Goal: Information Seeking & Learning: Learn about a topic

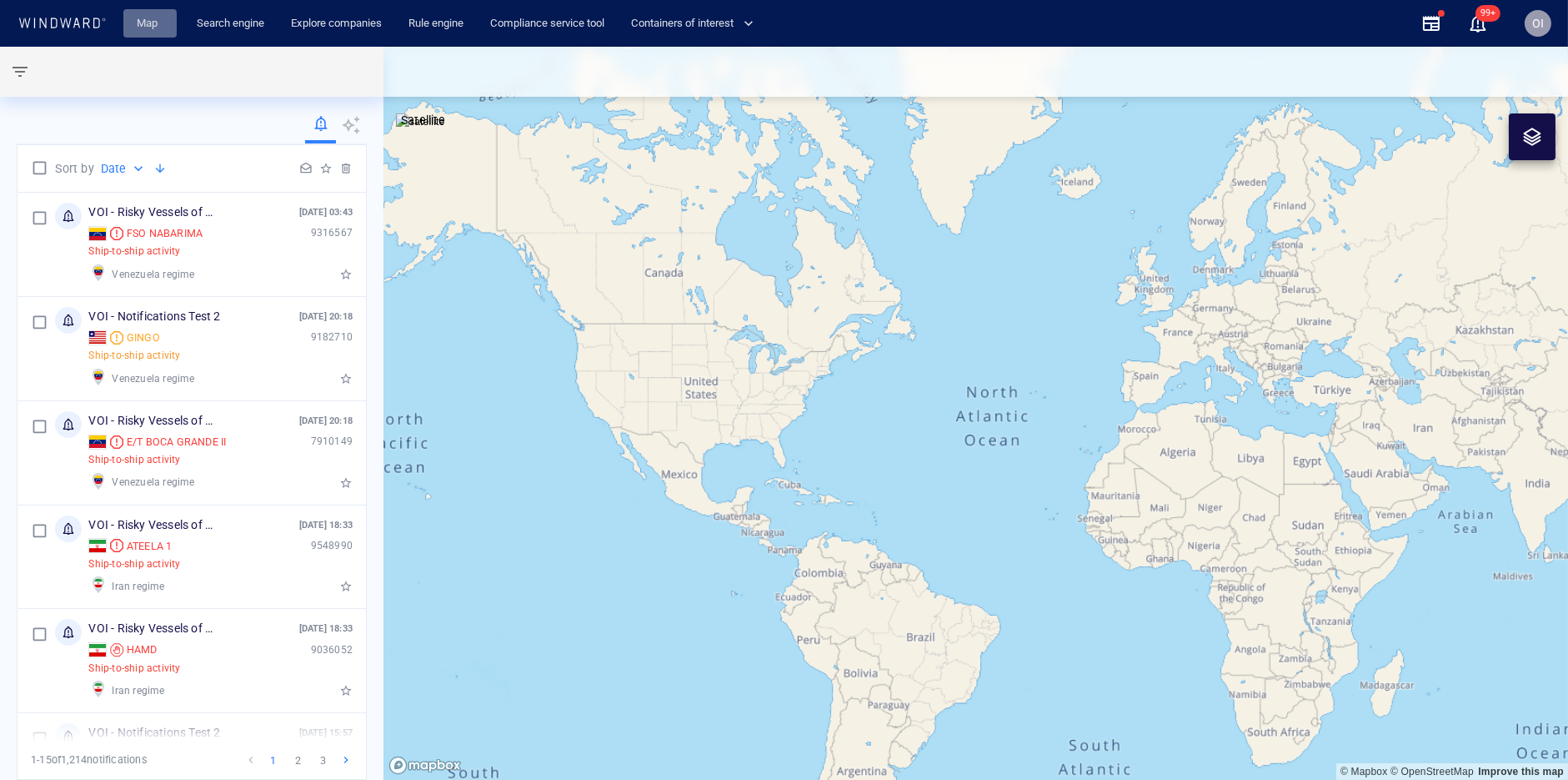
click at [142, 16] on link "Map" at bounding box center [150, 24] width 40 height 29
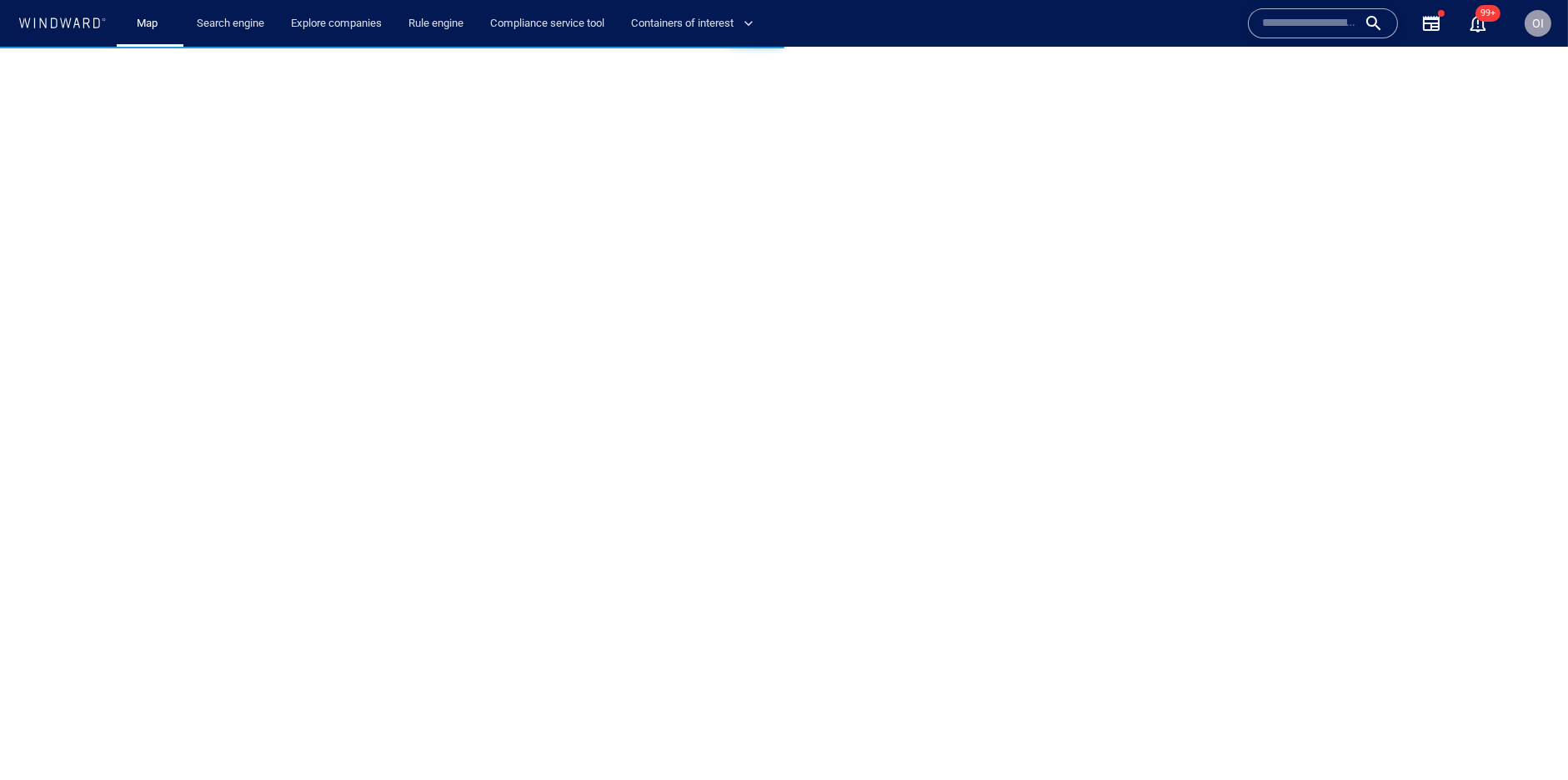
click at [1296, 19] on input "text" at bounding box center [1309, 23] width 95 height 25
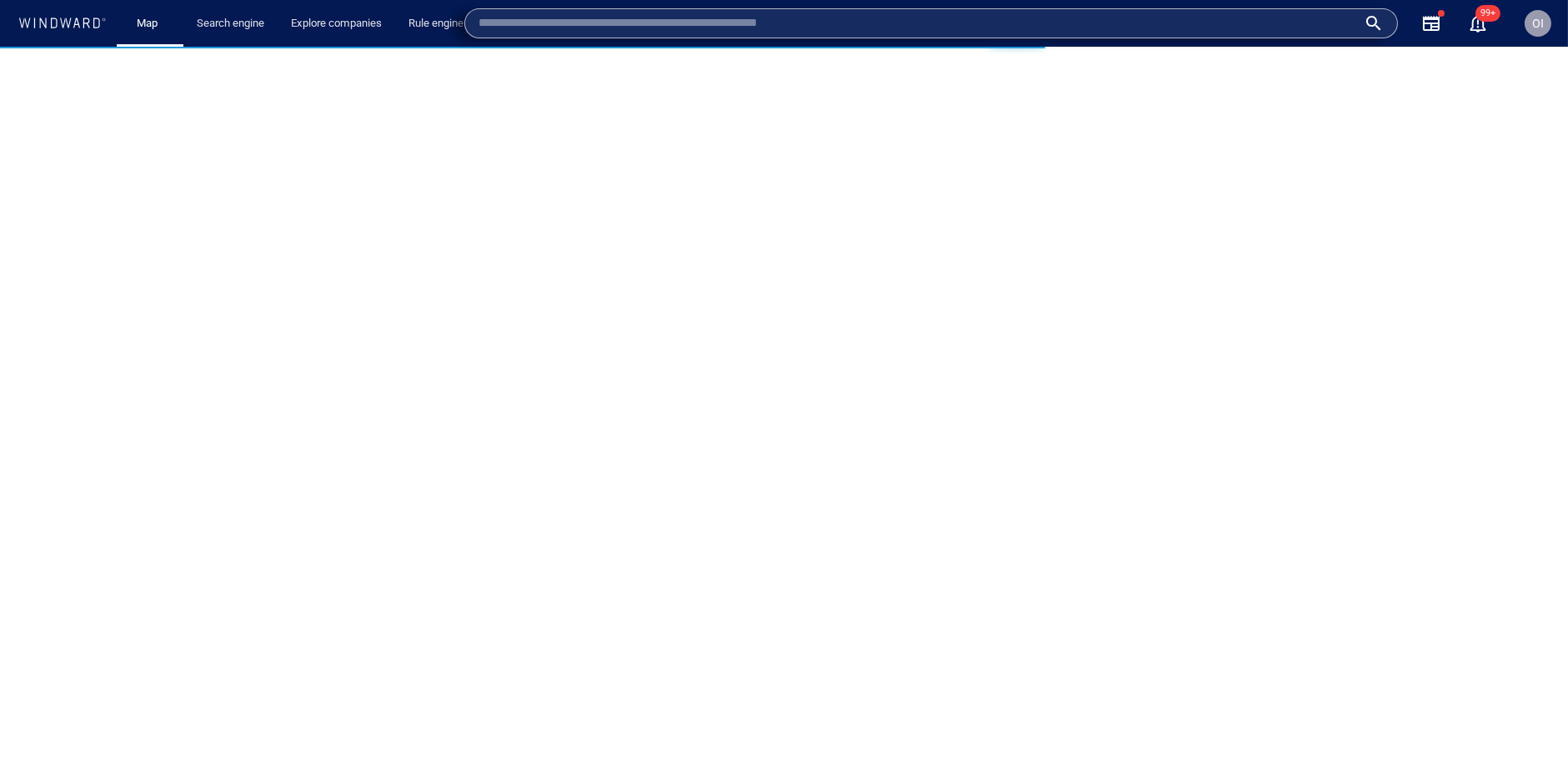
paste input "*******"
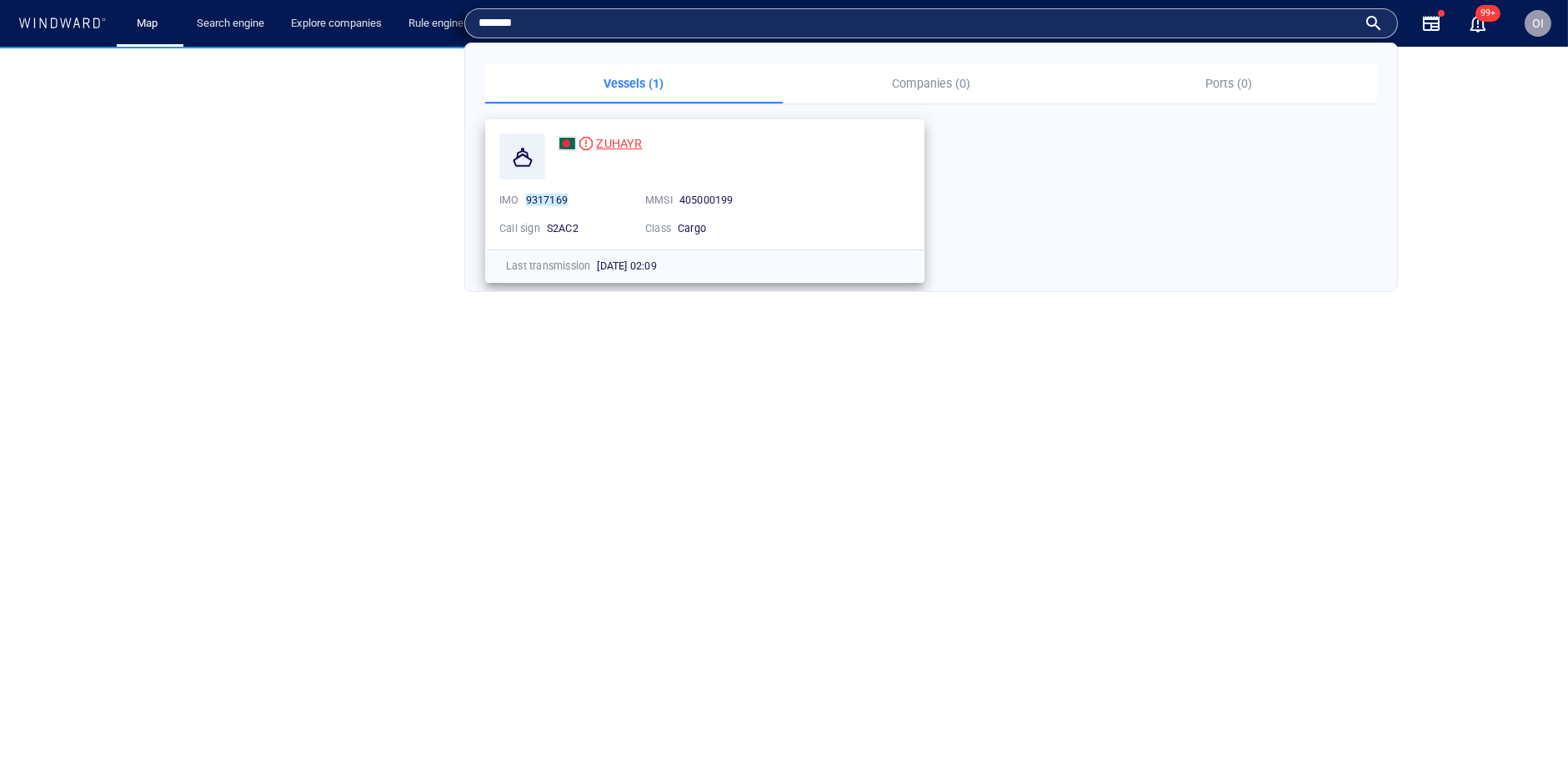
type input "*******"
click at [602, 133] on div "ZUHAYR" at bounding box center [619, 143] width 46 height 20
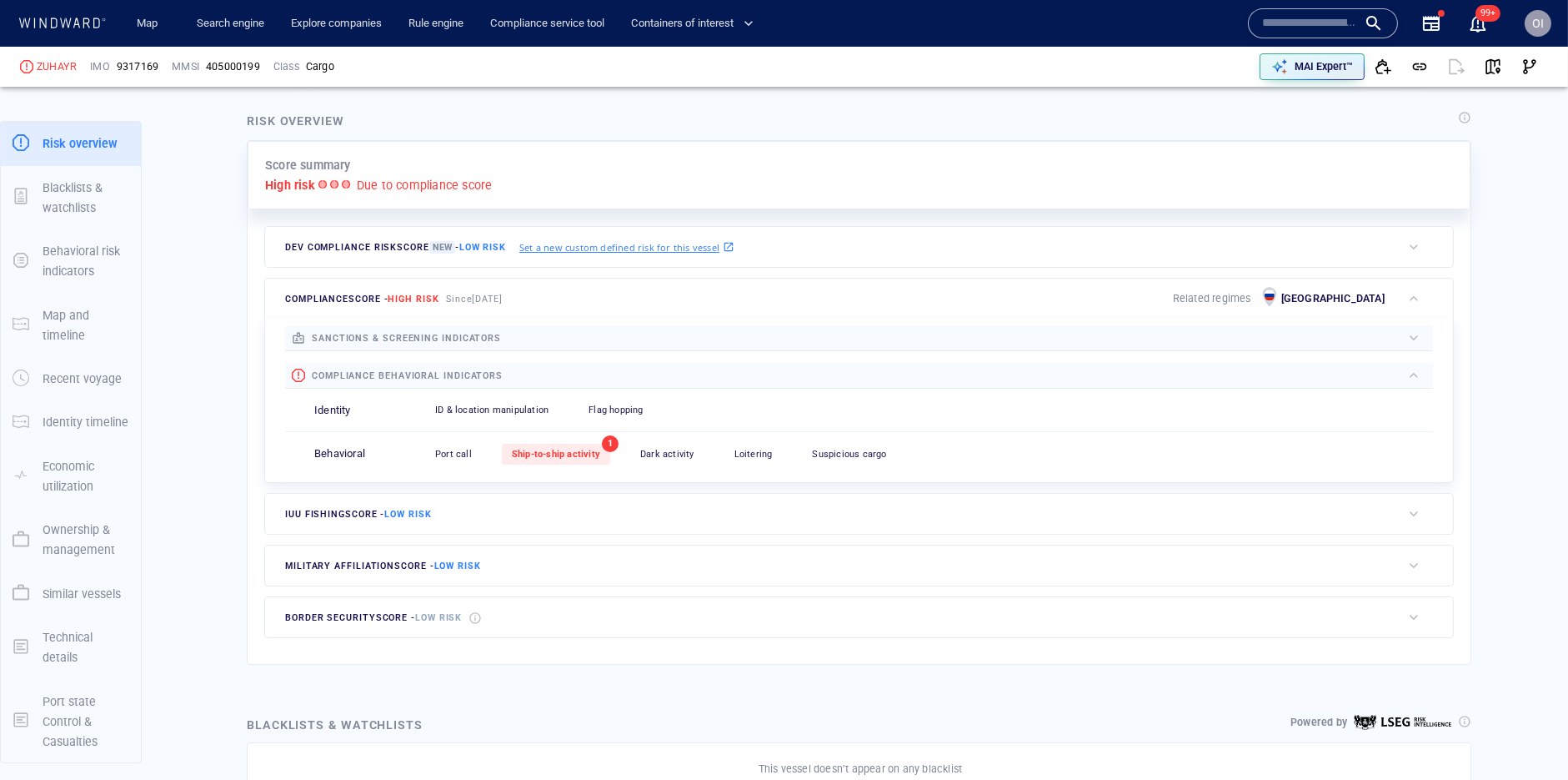
scroll to position [356, 0]
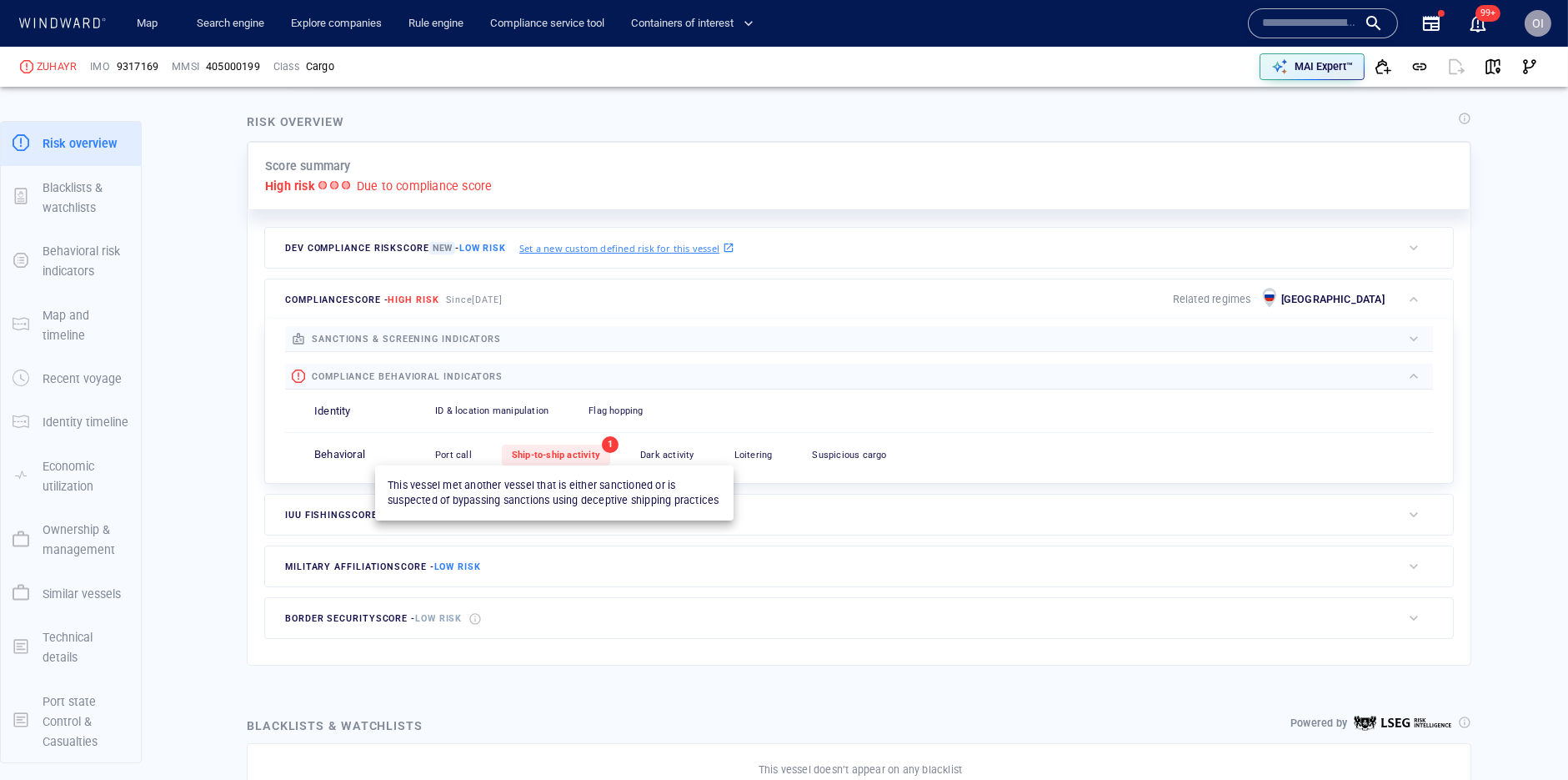
click at [576, 458] on span "Ship-to-ship activity" at bounding box center [556, 455] width 88 height 10
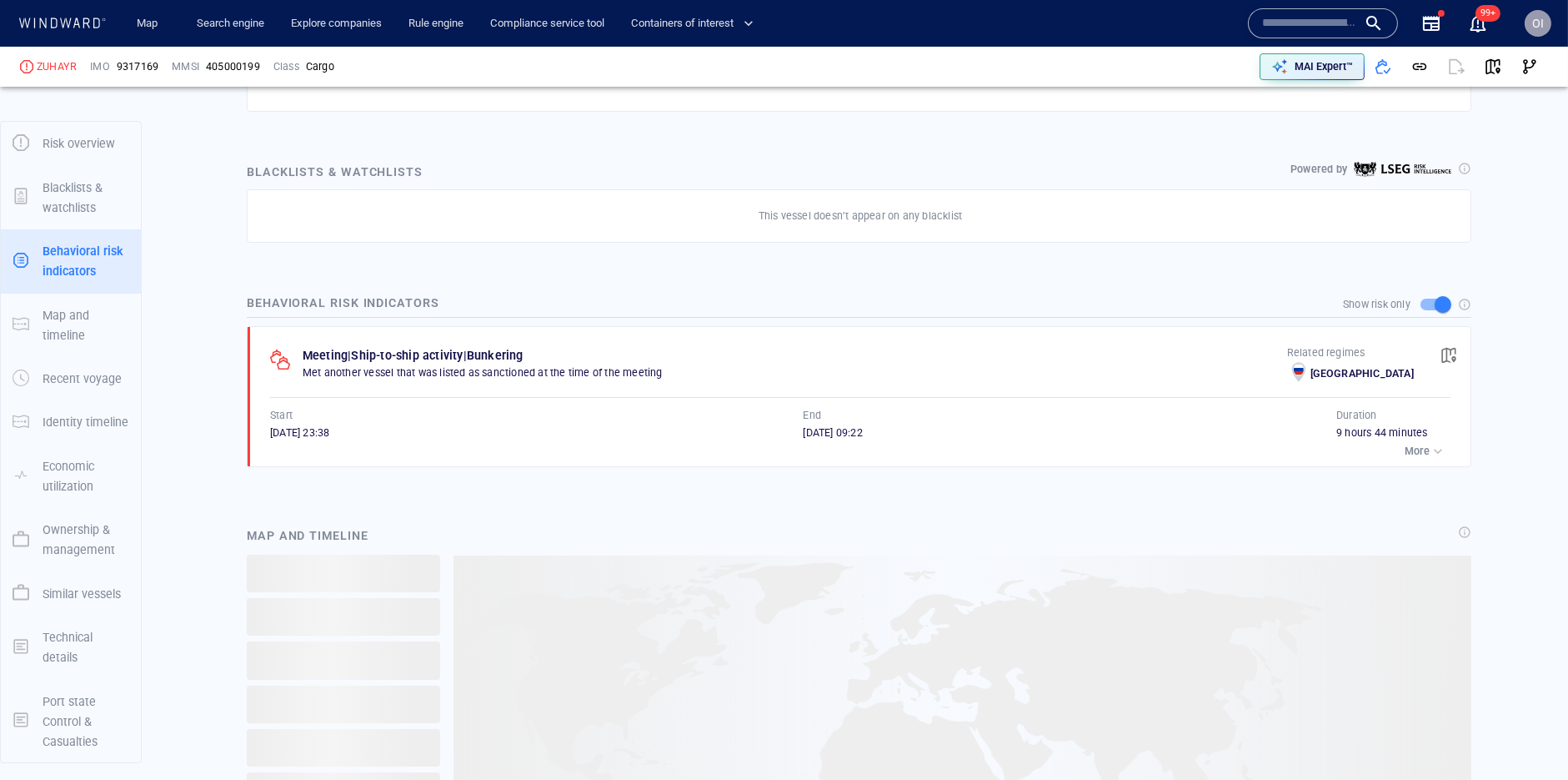
click at [1450, 360] on span "button" at bounding box center [1449, 355] width 17 height 17
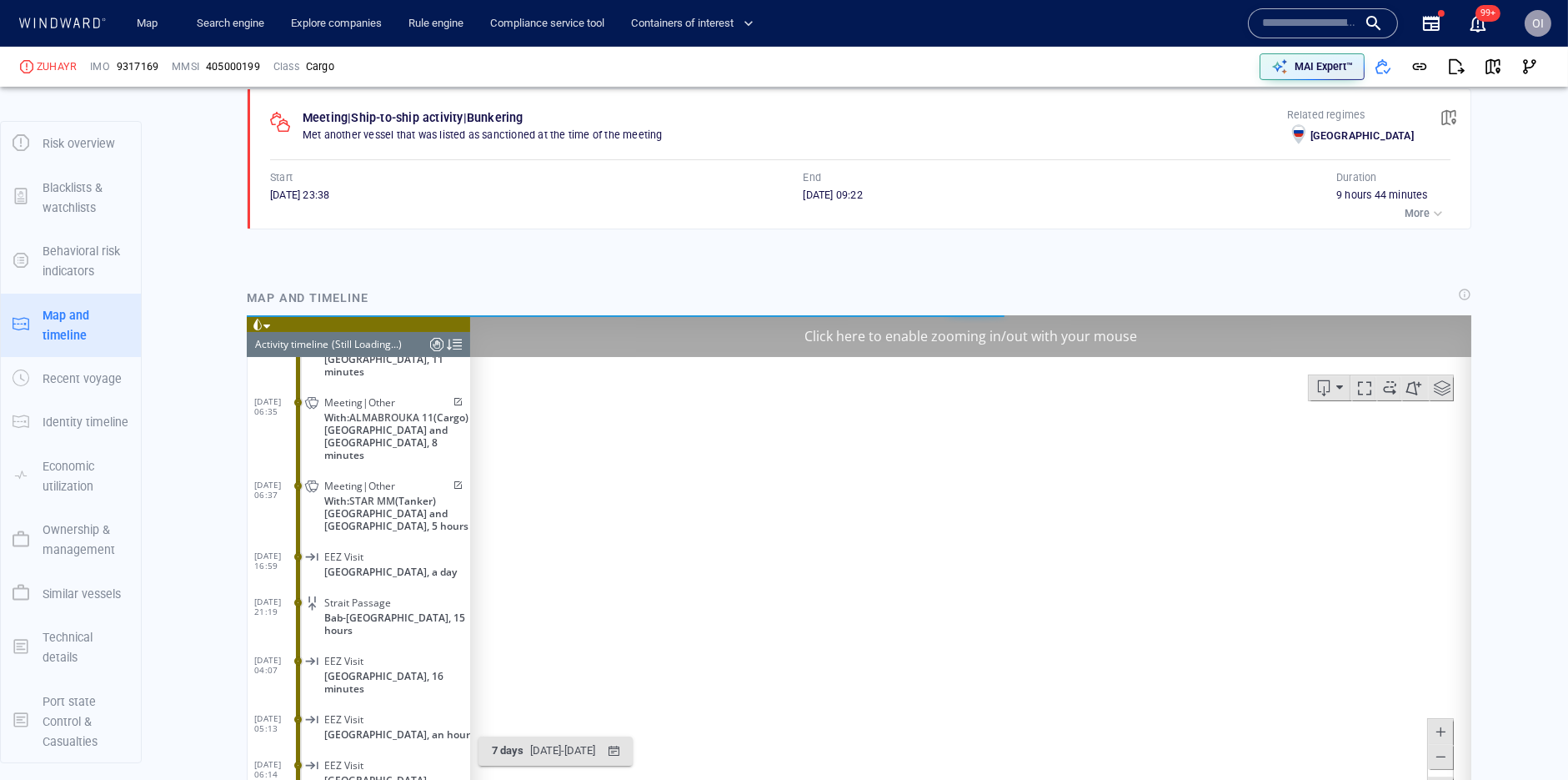
scroll to position [1160, 0]
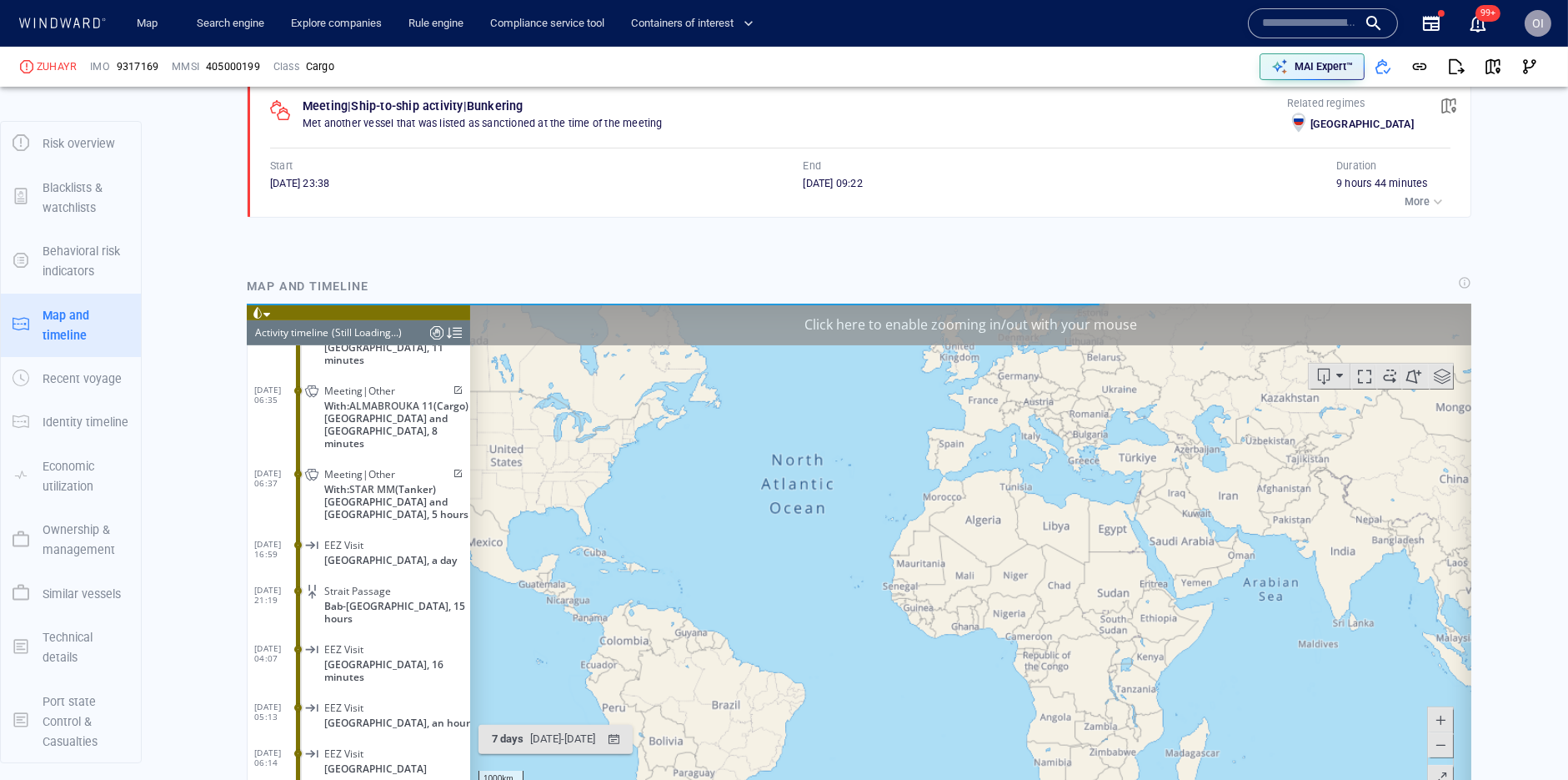
click at [1285, 628] on canvas "Map" at bounding box center [970, 561] width 1001 height 517
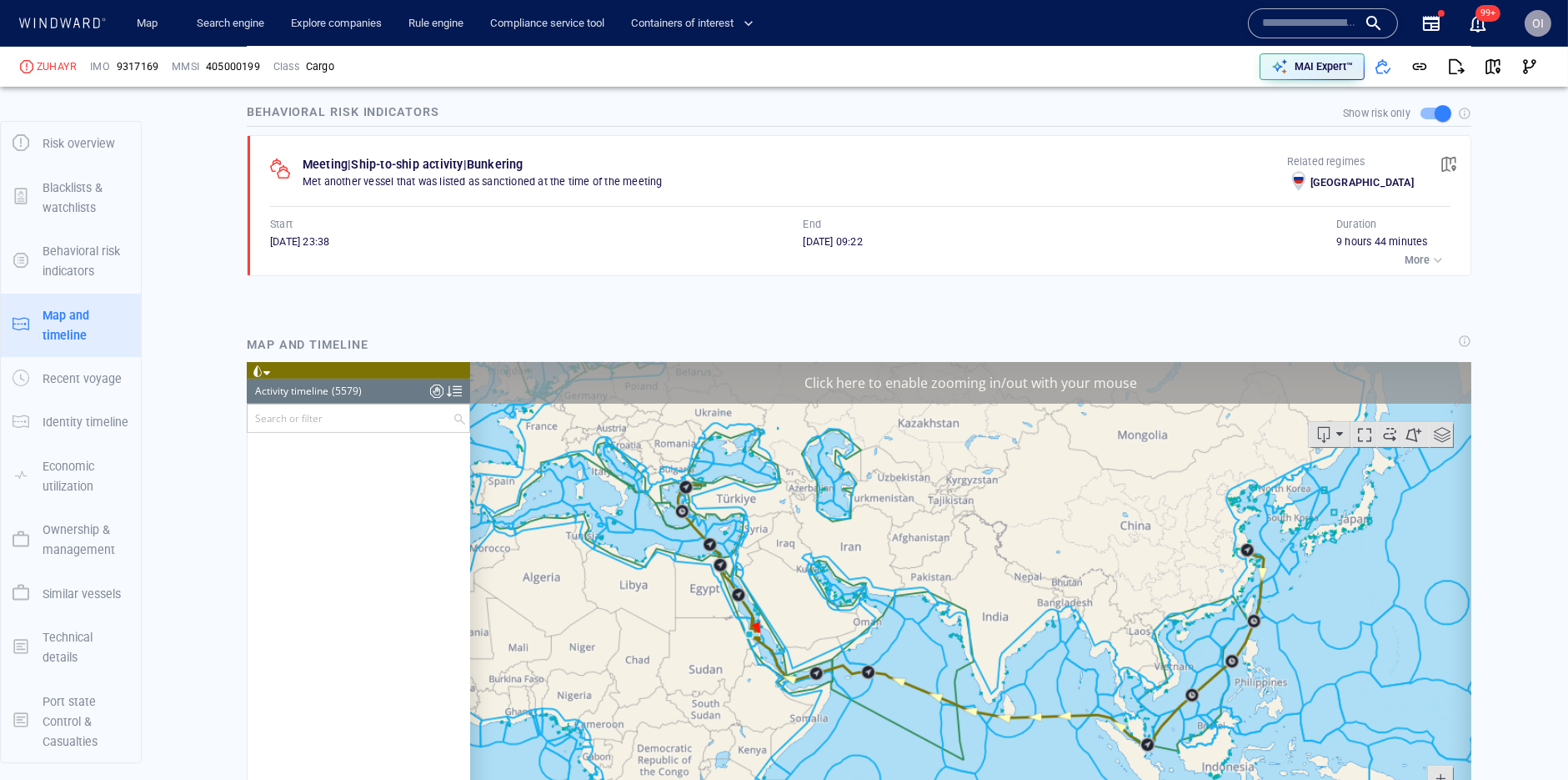
scroll to position [1228, 0]
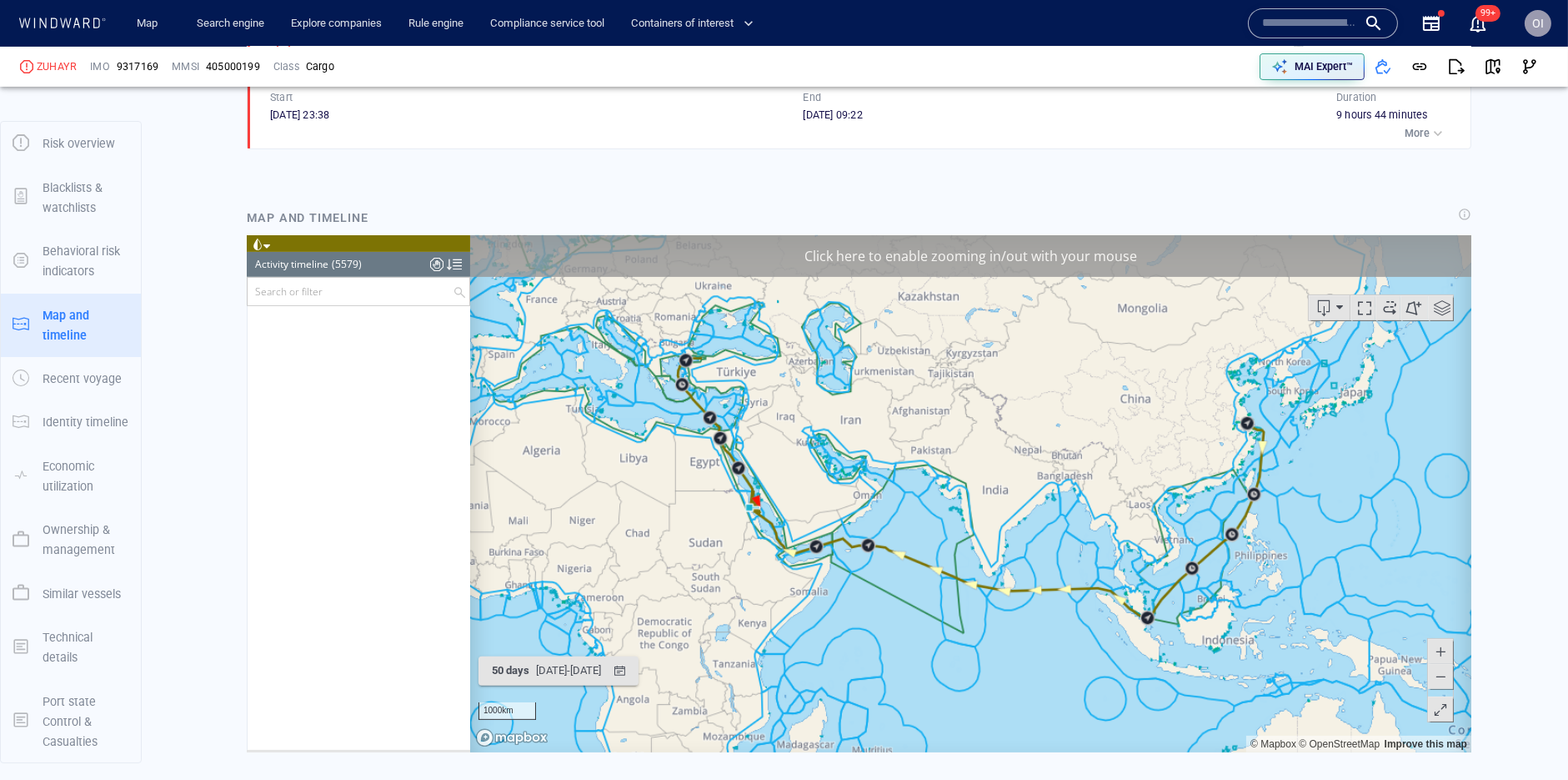
click at [1444, 642] on span at bounding box center [1439, 650] width 17 height 25
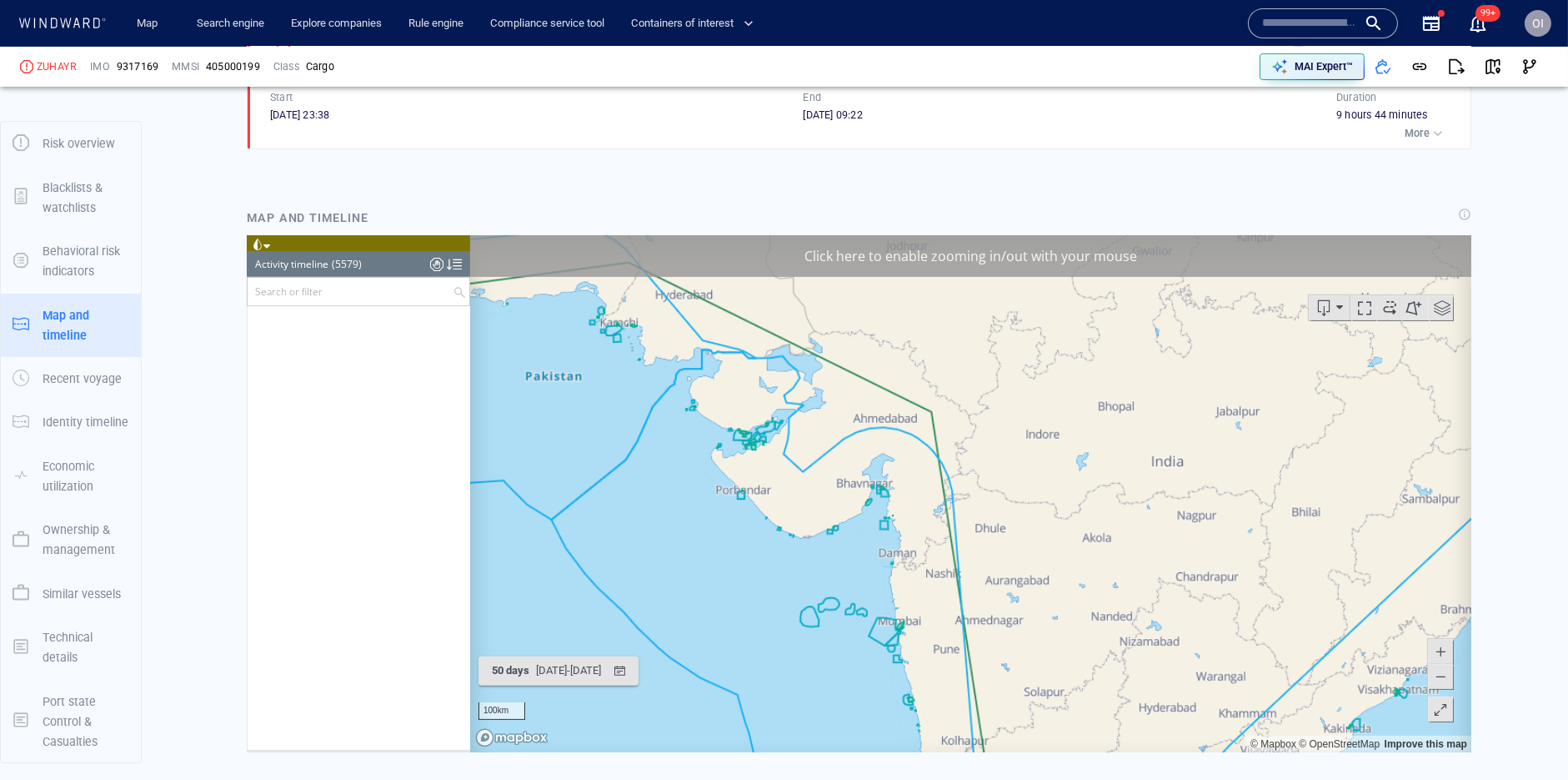
drag, startPoint x: 908, startPoint y: 603, endPoint x: 1400, endPoint y: 603, distance: 492.0
click at [1398, 603] on canvas "Map" at bounding box center [970, 493] width 1001 height 517
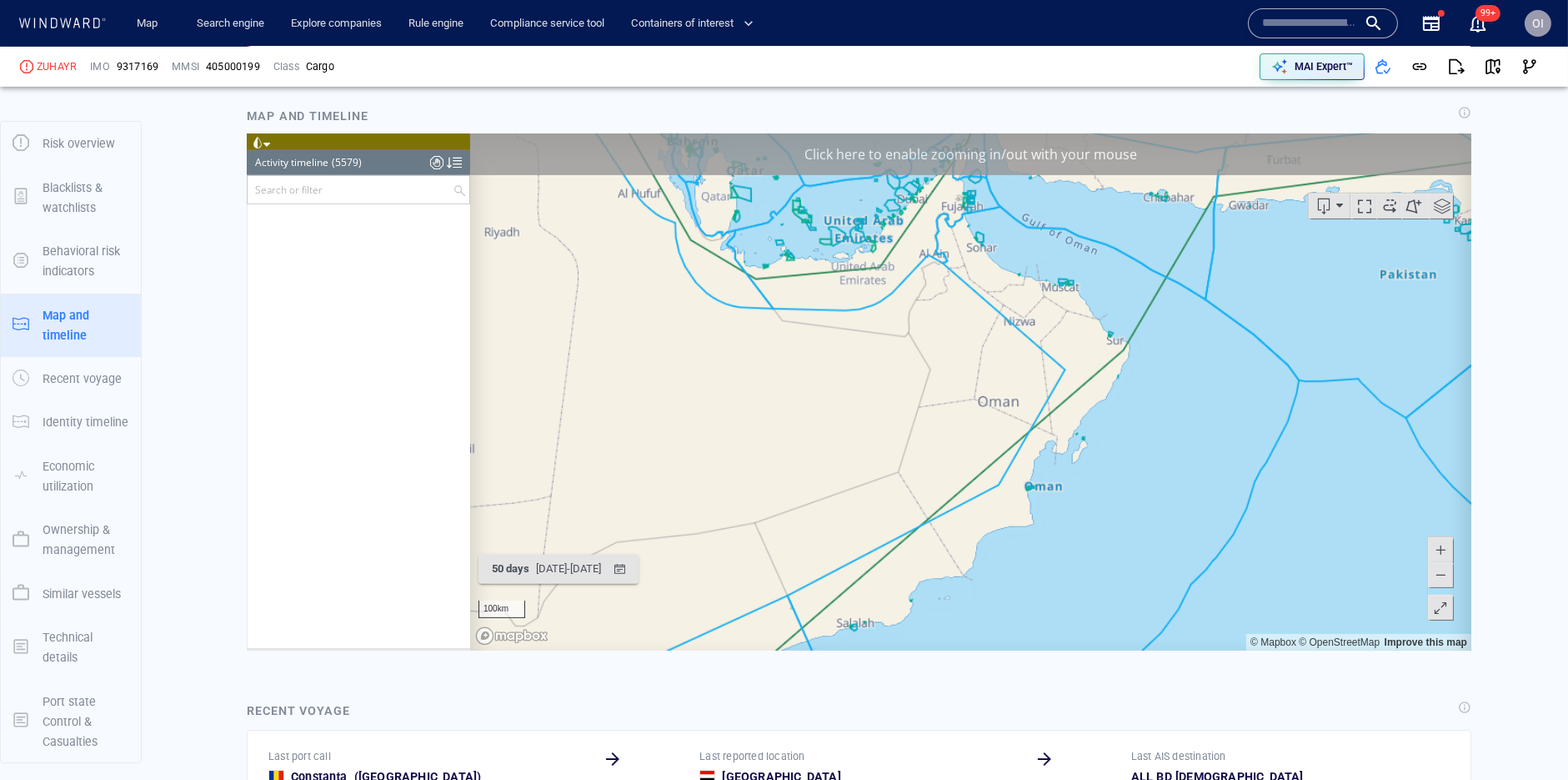
scroll to position [1329, 0]
click at [1443, 578] on span at bounding box center [1439, 574] width 17 height 25
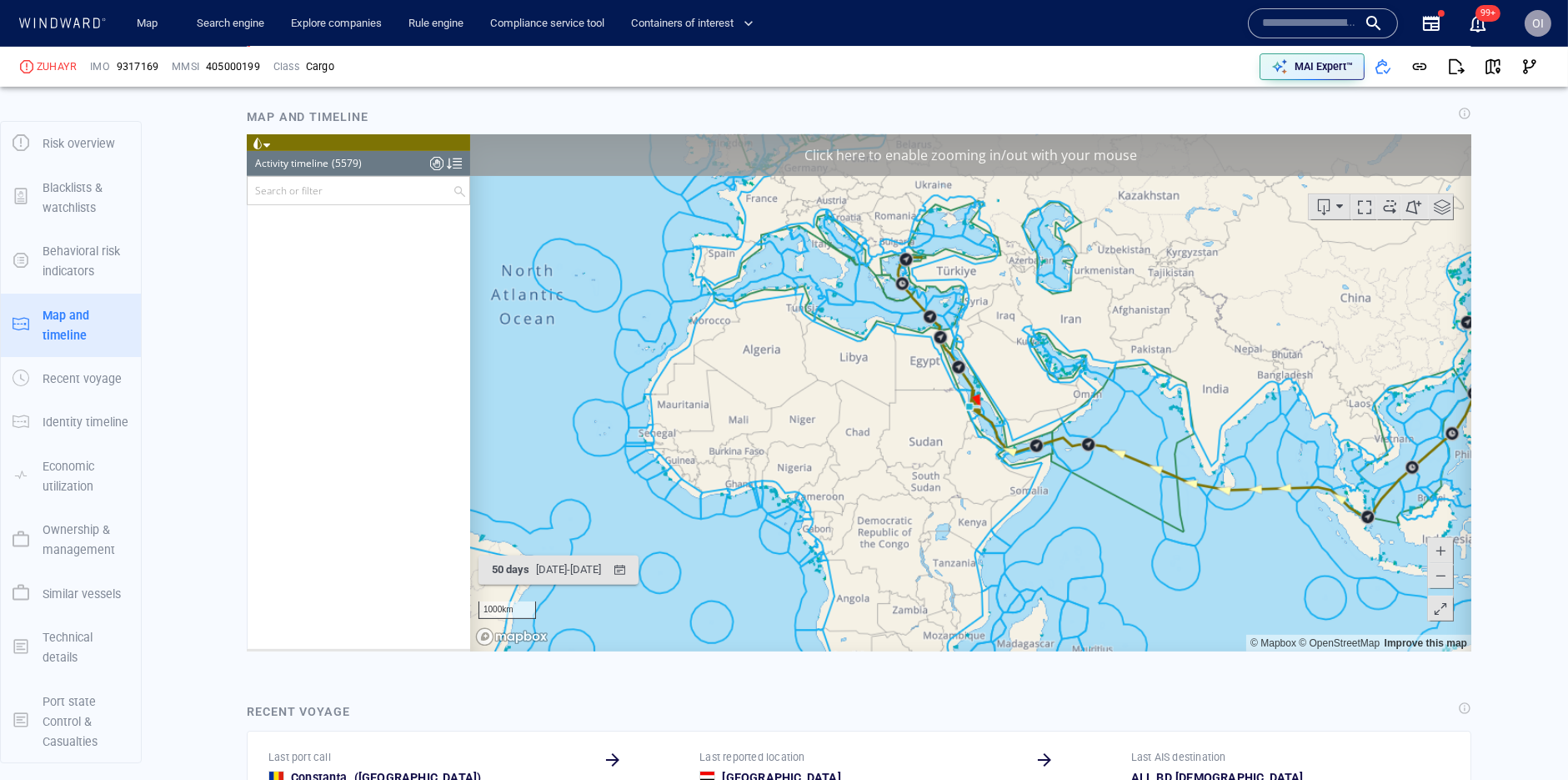
drag, startPoint x: 843, startPoint y: 418, endPoint x: 957, endPoint y: 418, distance: 114.0
click at [957, 418] on canvas "Map" at bounding box center [970, 392] width 1001 height 517
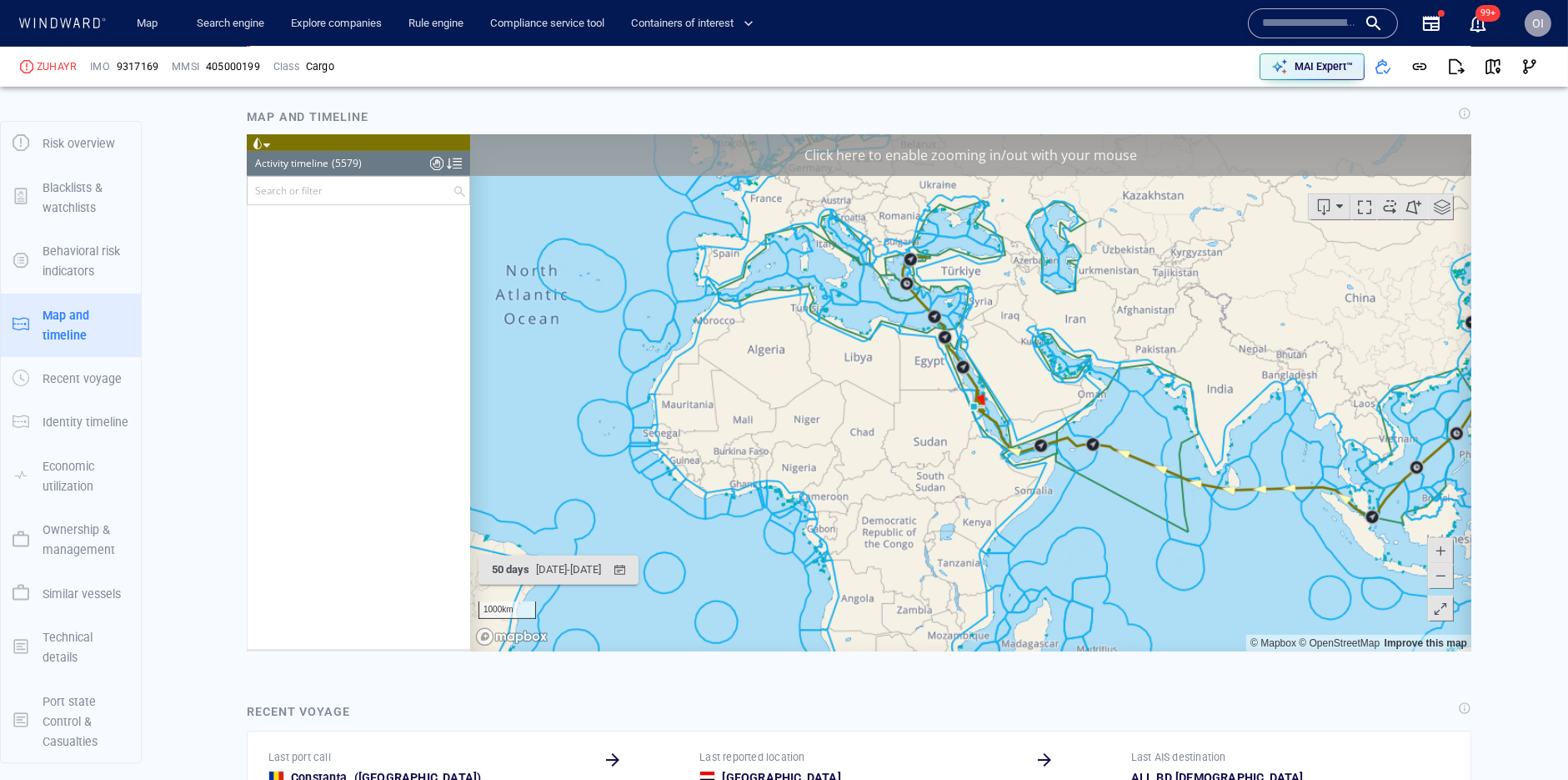
click at [1439, 549] on span at bounding box center [1439, 550] width 17 height 25
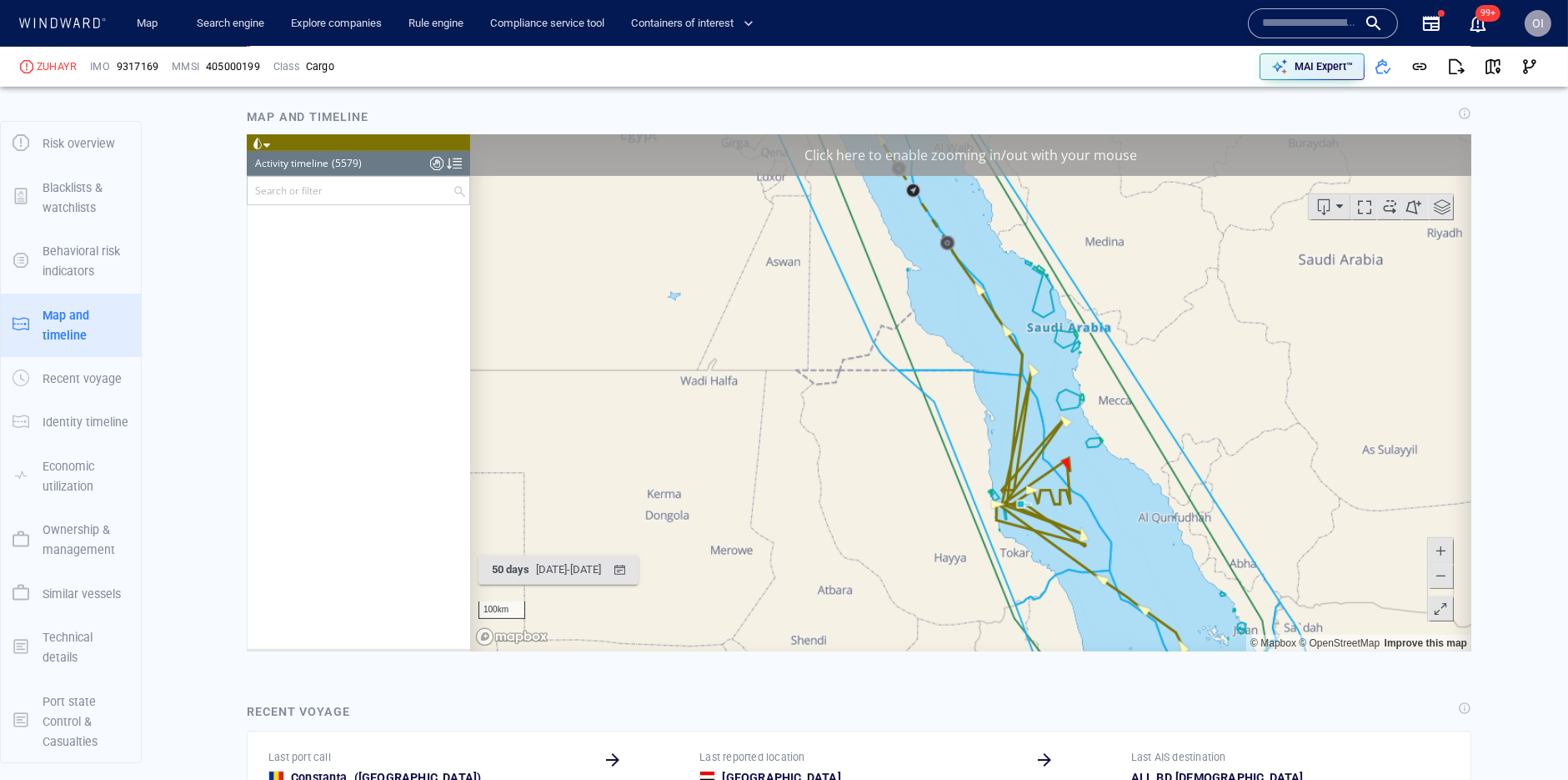
drag, startPoint x: 1183, startPoint y: 549, endPoint x: 1183, endPoint y: 493, distance: 56.0
click at [1183, 493] on canvas "Map" at bounding box center [970, 392] width 1001 height 517
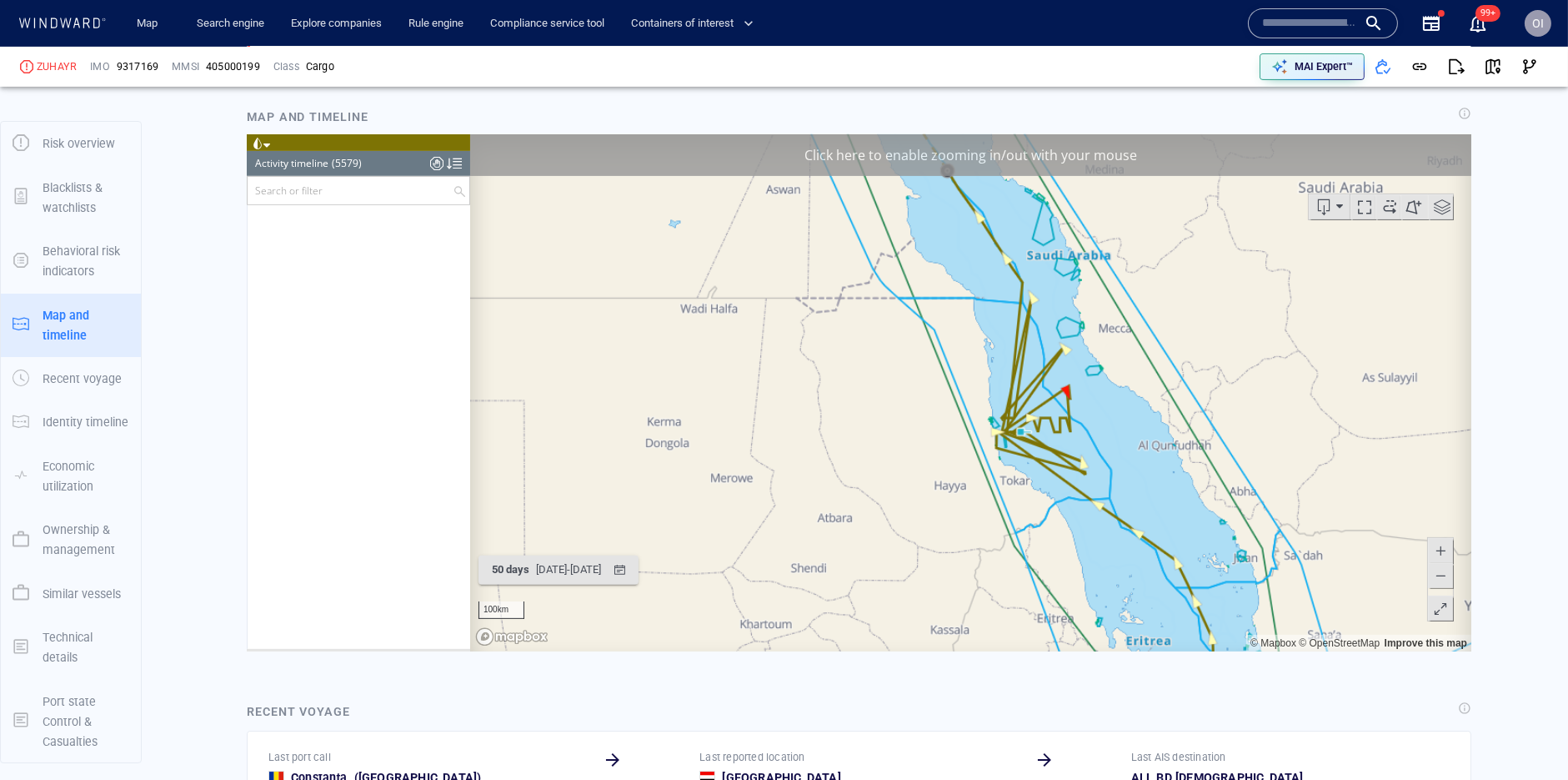
click at [1442, 551] on span at bounding box center [1439, 550] width 17 height 25
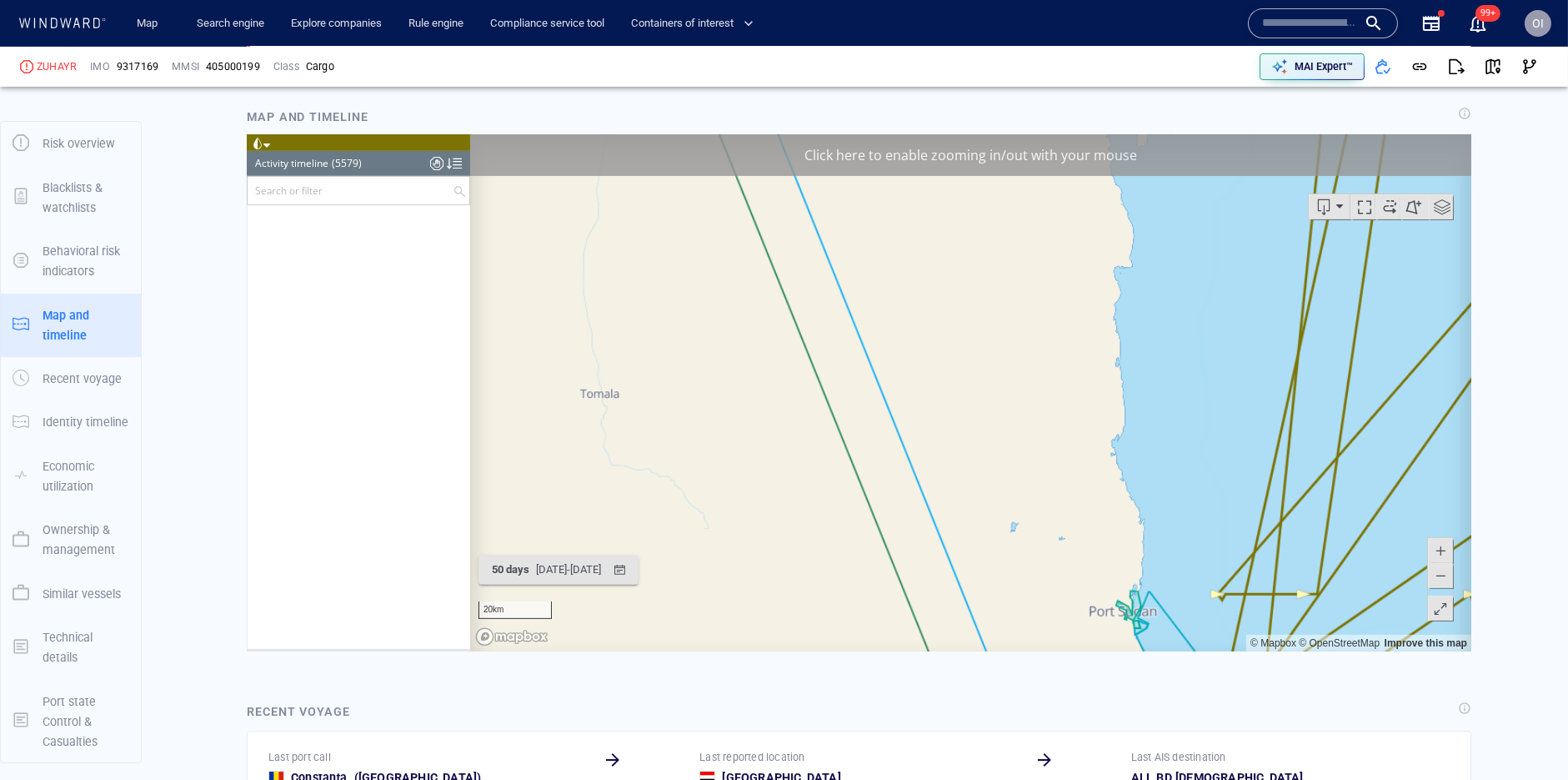
click at [1443, 580] on span at bounding box center [1439, 574] width 17 height 25
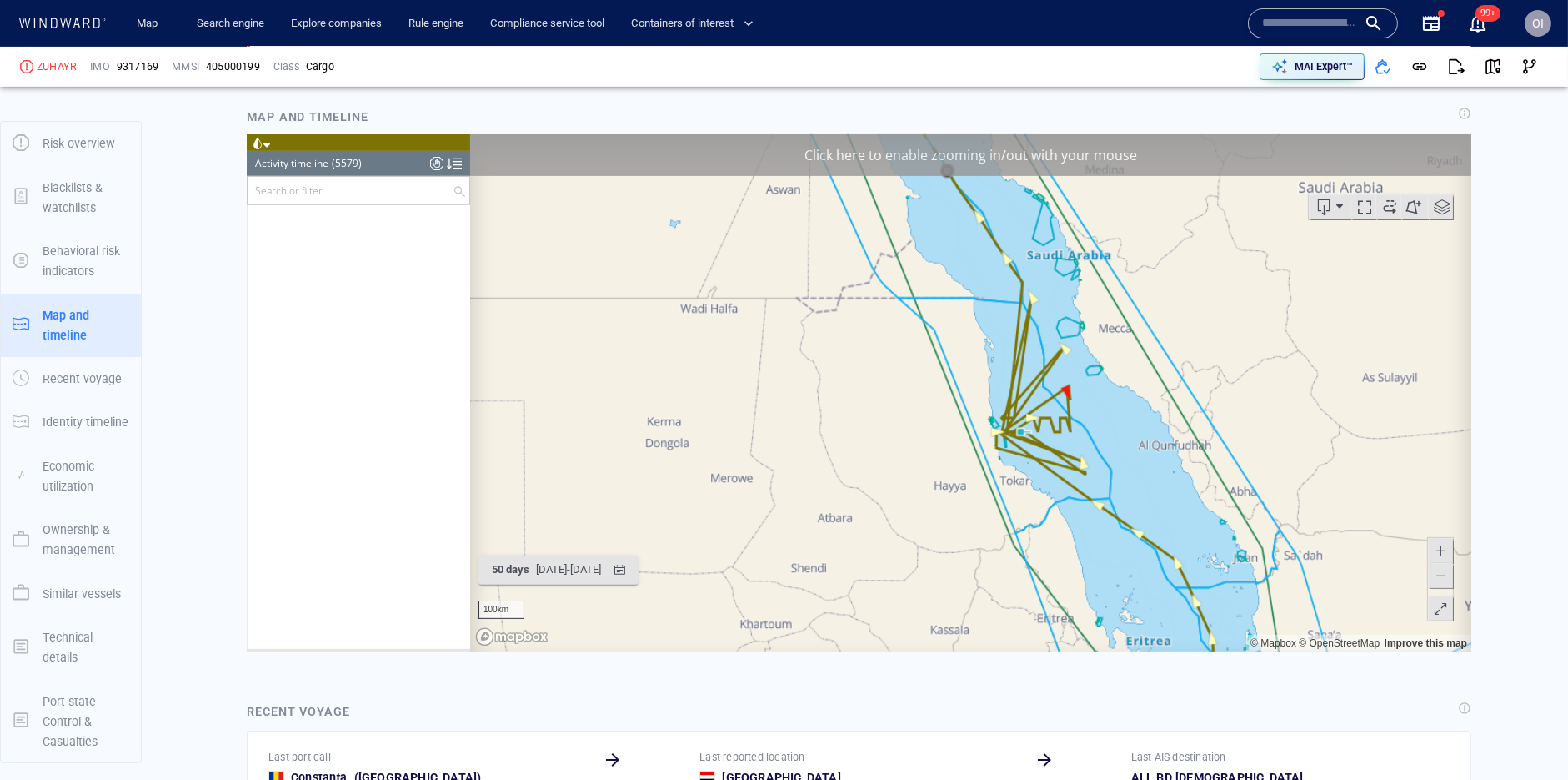
drag, startPoint x: 1324, startPoint y: 517, endPoint x: 1237, endPoint y: 503, distance: 88.1
click at [1237, 503] on canvas "Map" at bounding box center [970, 392] width 1001 height 517
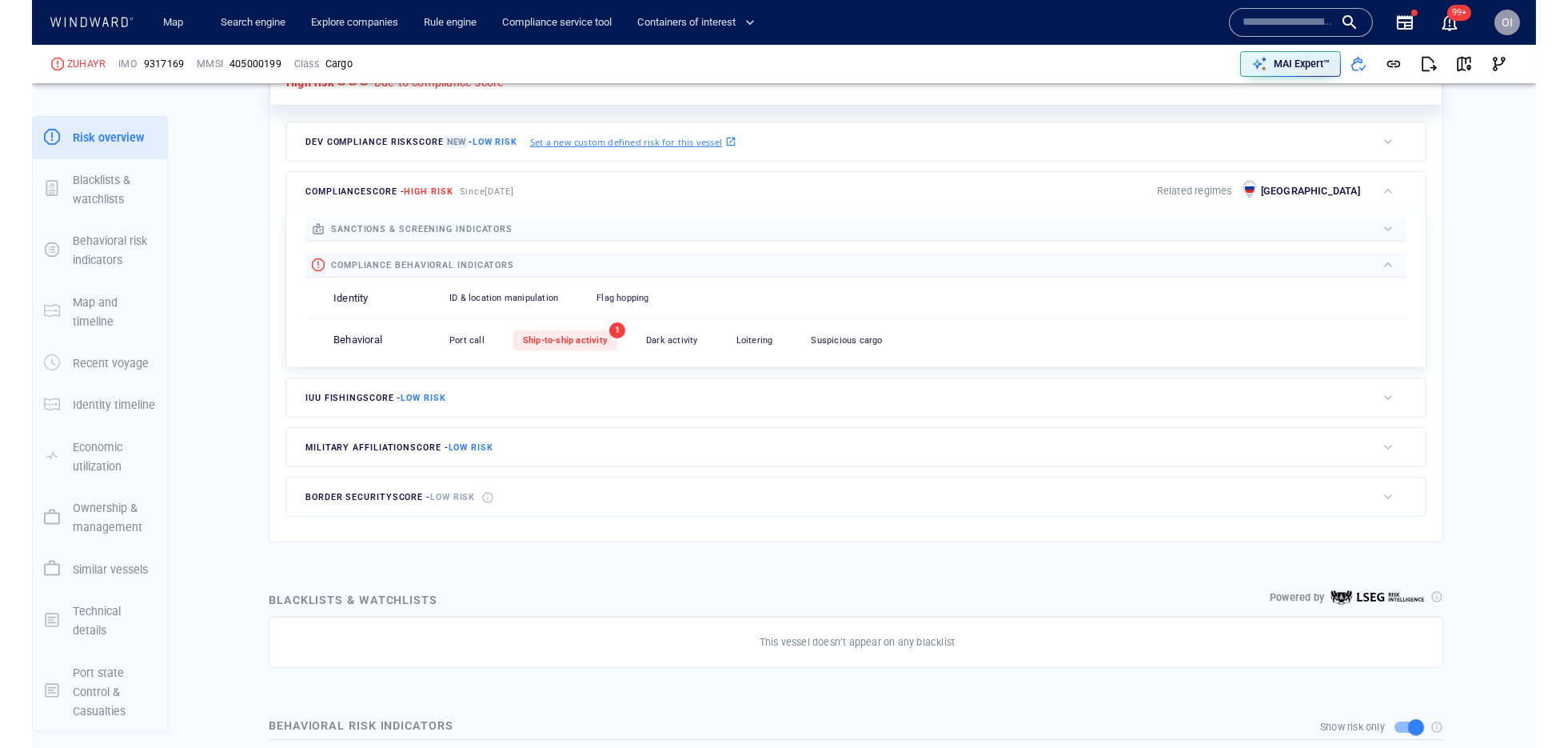
scroll to position [554, 0]
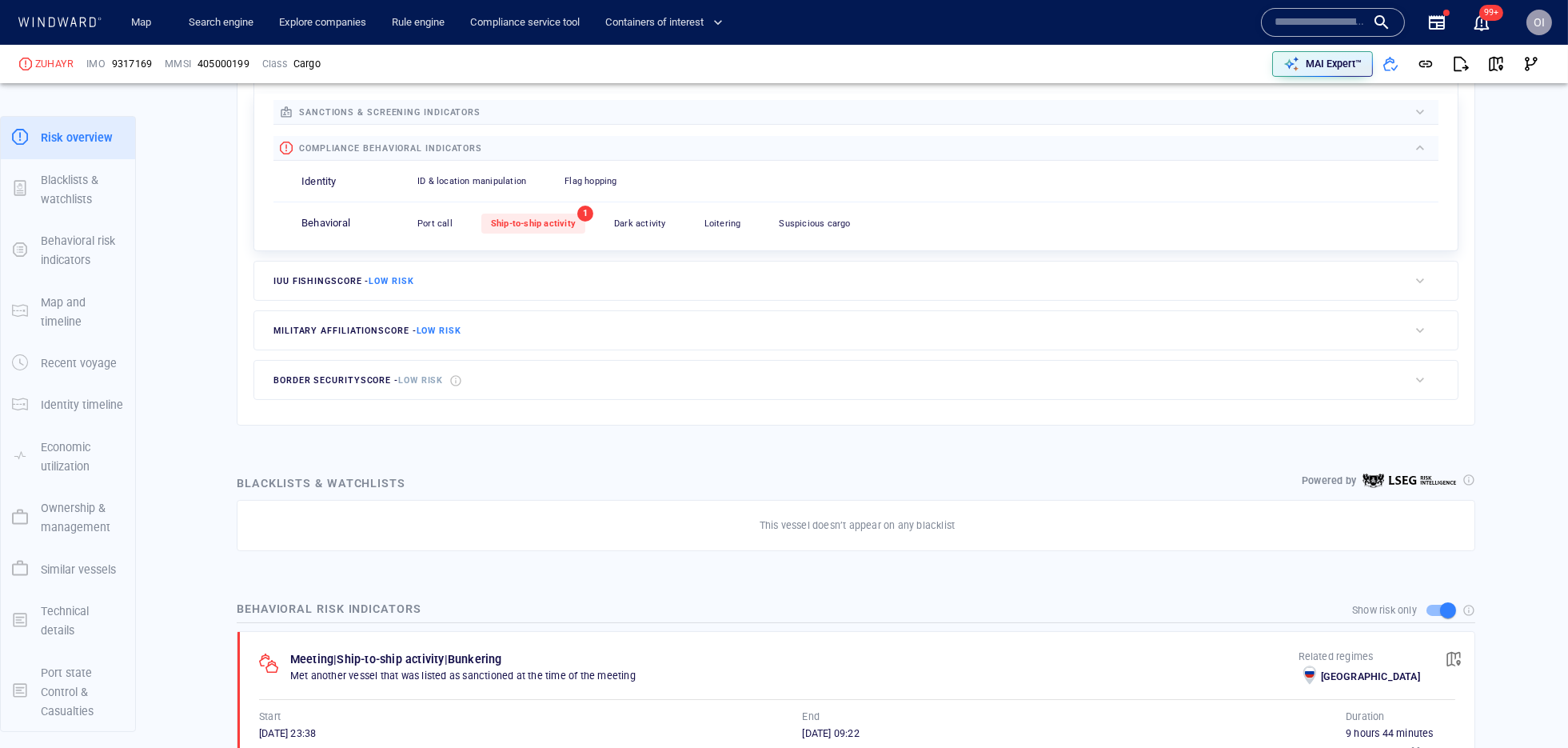
click at [1306, 14] on input "text" at bounding box center [1320, 22] width 91 height 24
paste input "*******"
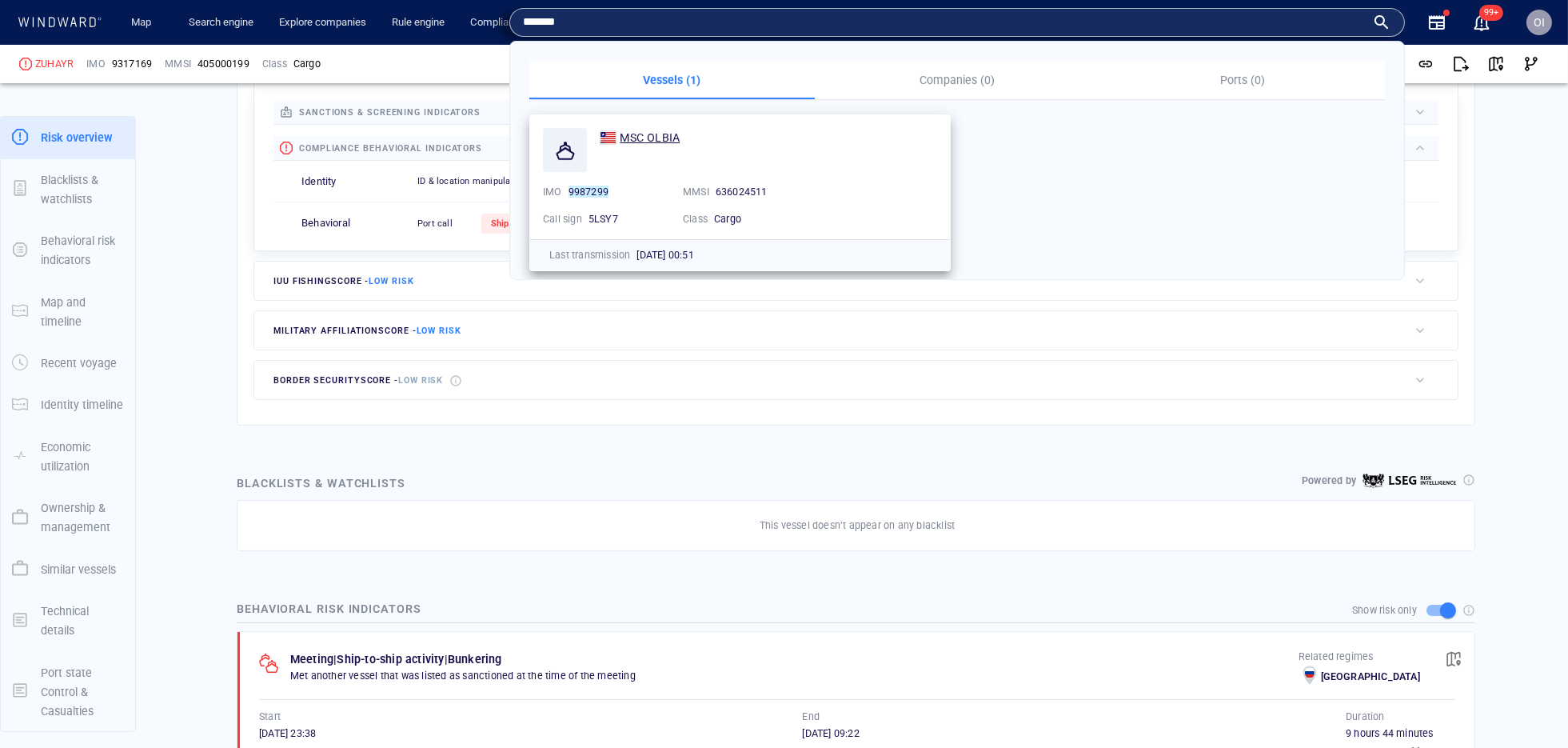
type input "*******"
click at [642, 138] on span "MSC OLBIA" at bounding box center [650, 137] width 60 height 13
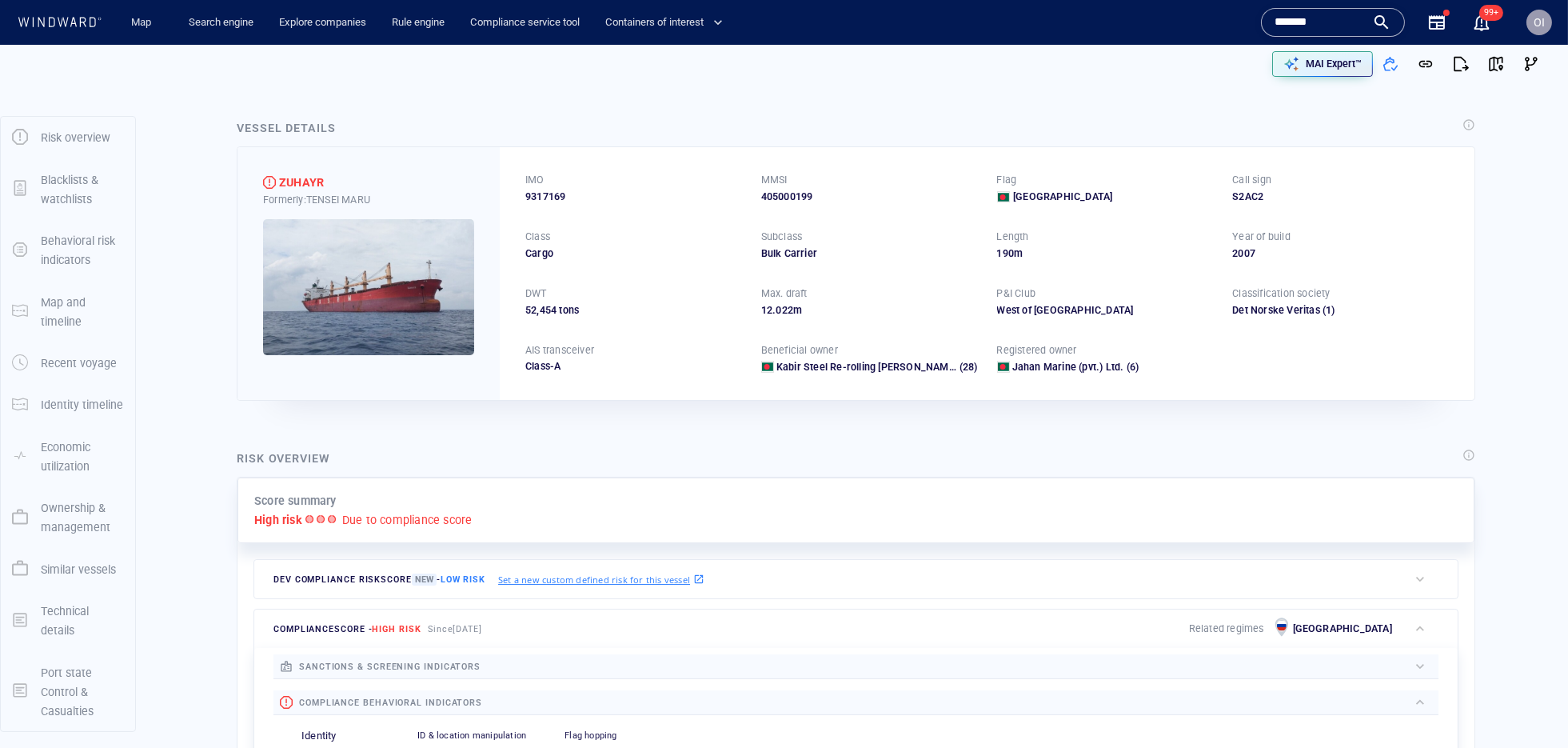
scroll to position [0, 0]
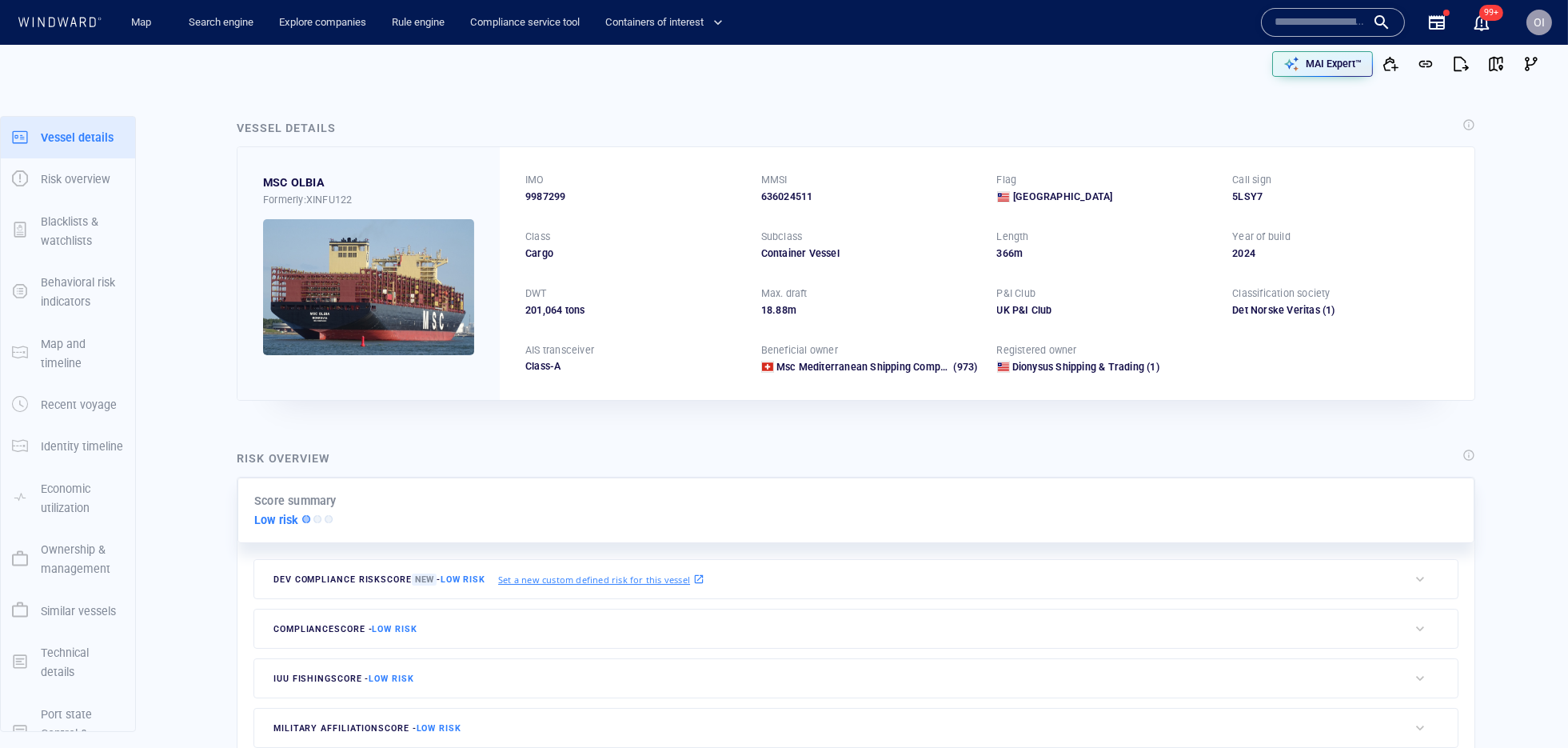
click at [409, 139] on div "Vessel details" at bounding box center [856, 129] width 1244 height 28
click at [1337, 13] on input "text" at bounding box center [1320, 22] width 91 height 24
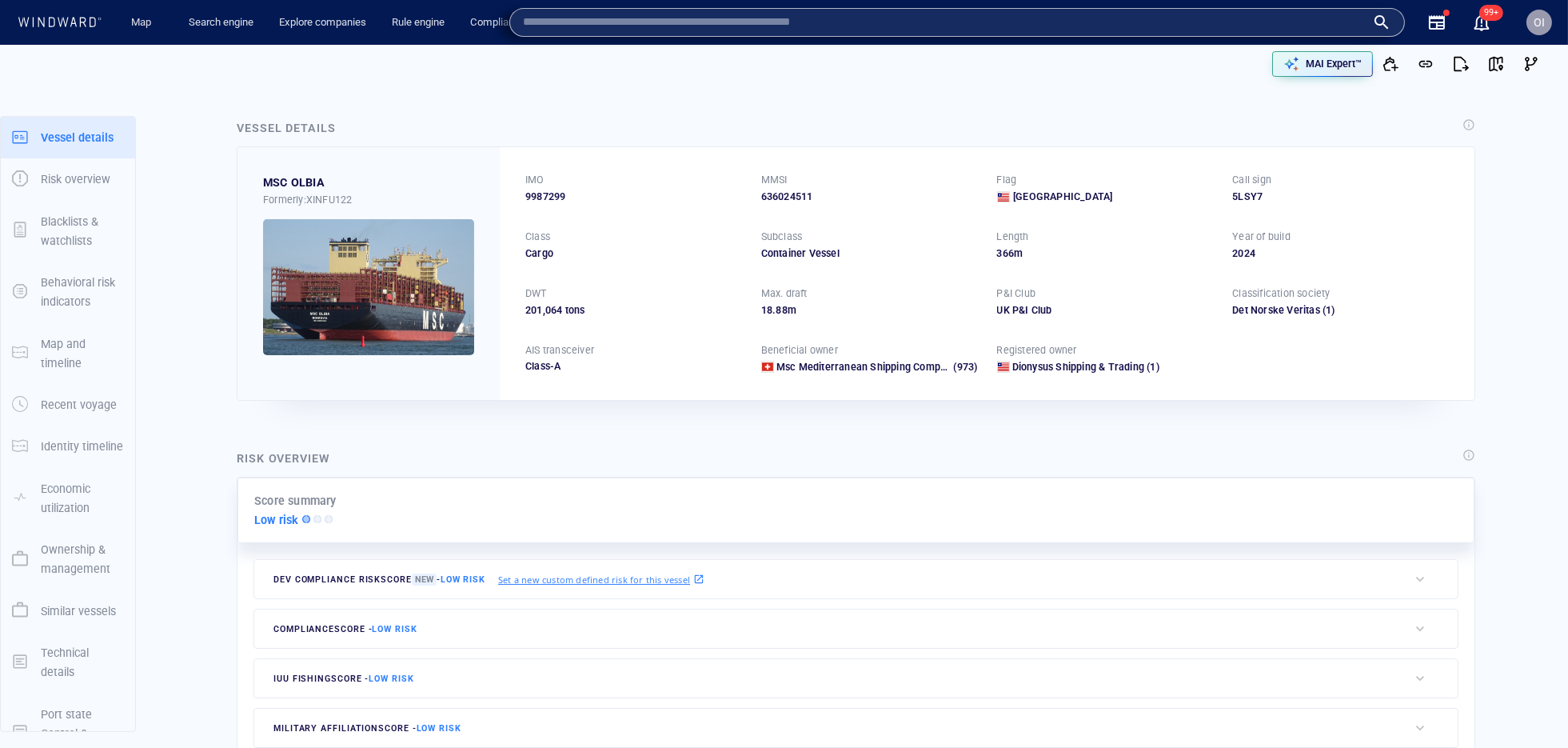
paste input "*******"
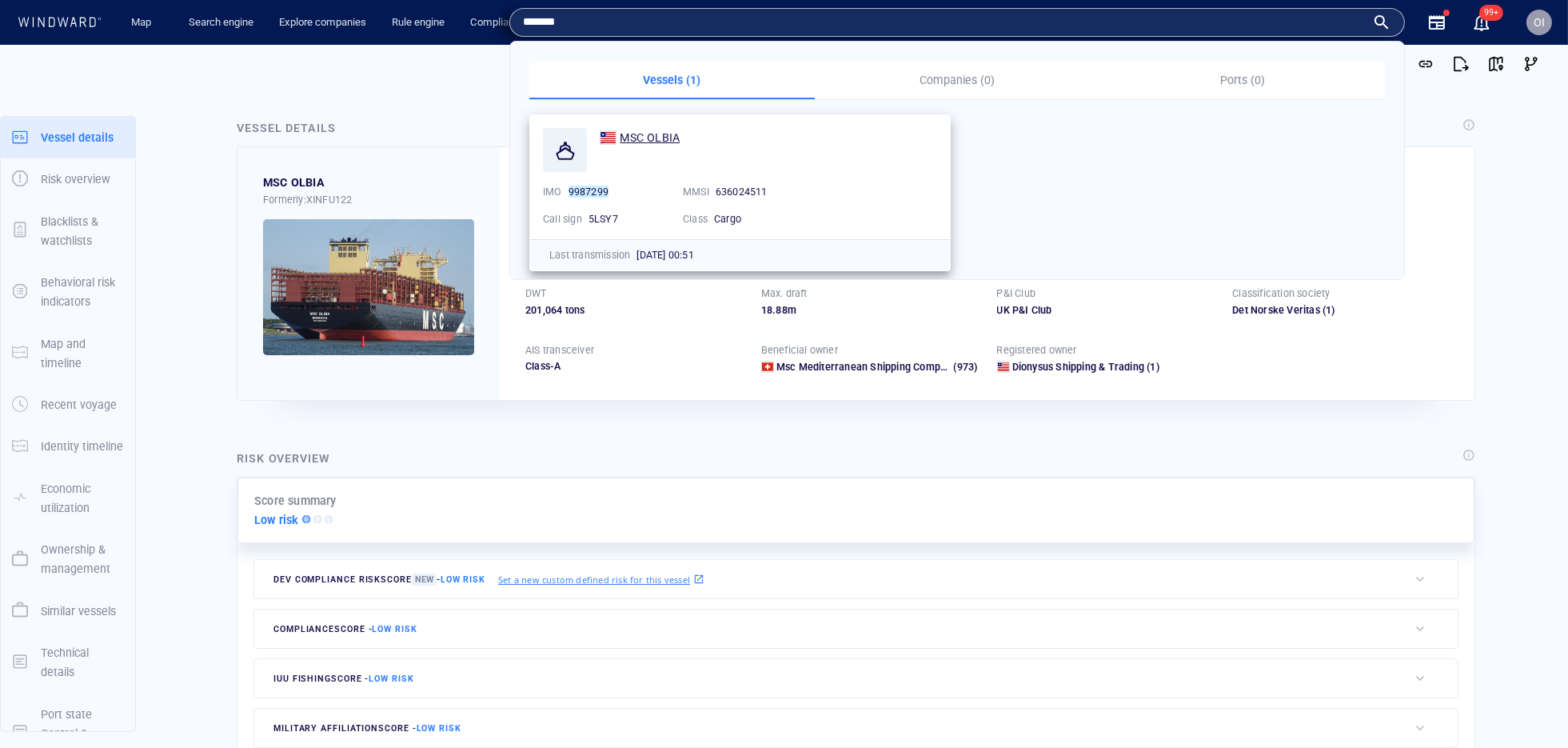
type input "*******"
click at [655, 136] on span "MSC OLBIA" at bounding box center [650, 137] width 60 height 13
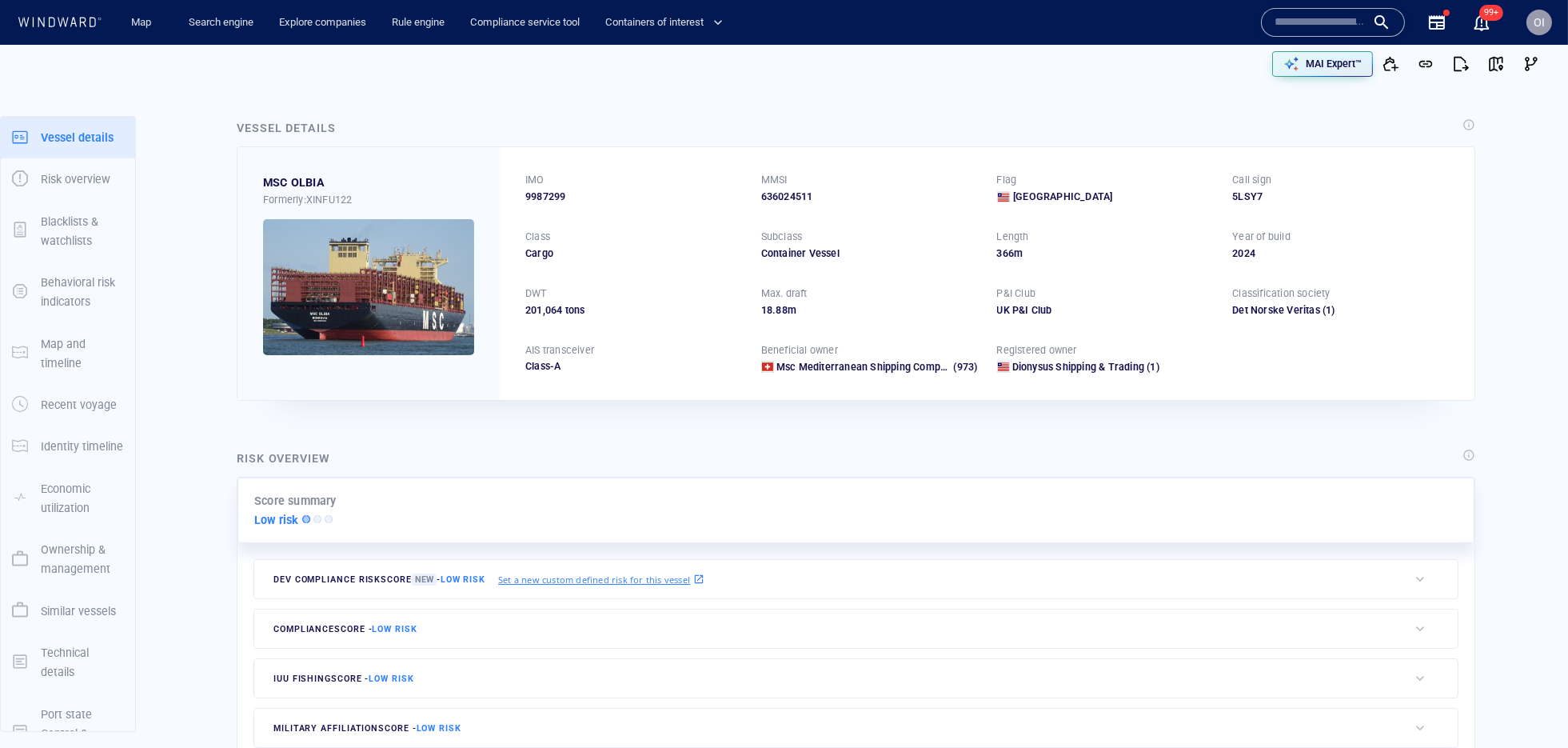
click at [546, 197] on span "9987299" at bounding box center [545, 197] width 40 height 14
copy span "9987299"
click at [1462, 130] on div at bounding box center [1468, 124] width 13 height 13
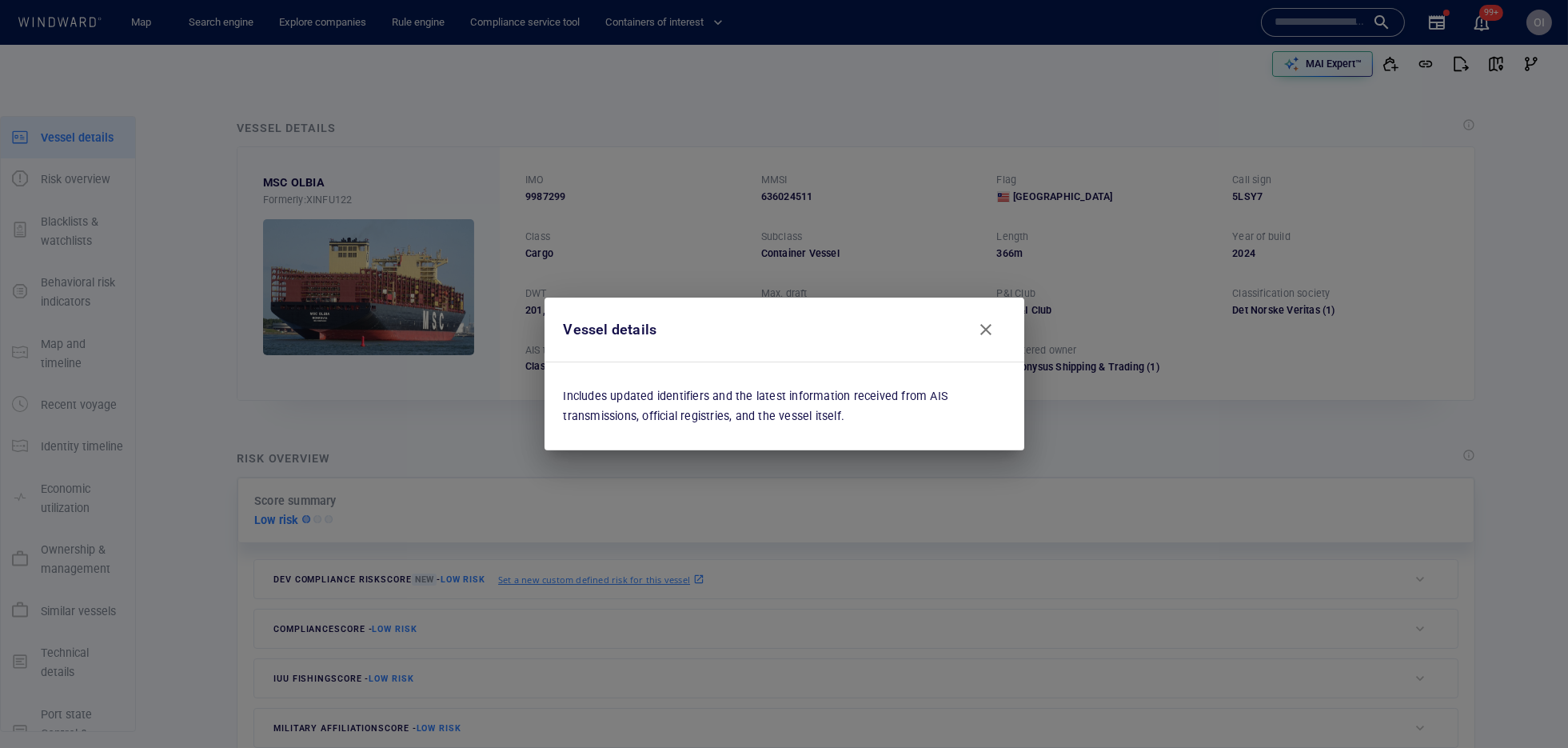
click at [902, 407] on p "Includes updated identifiers and the latest information received from AIS trans…" at bounding box center [784, 406] width 442 height 39
click at [1001, 330] on button "Close" at bounding box center [986, 330] width 38 height 38
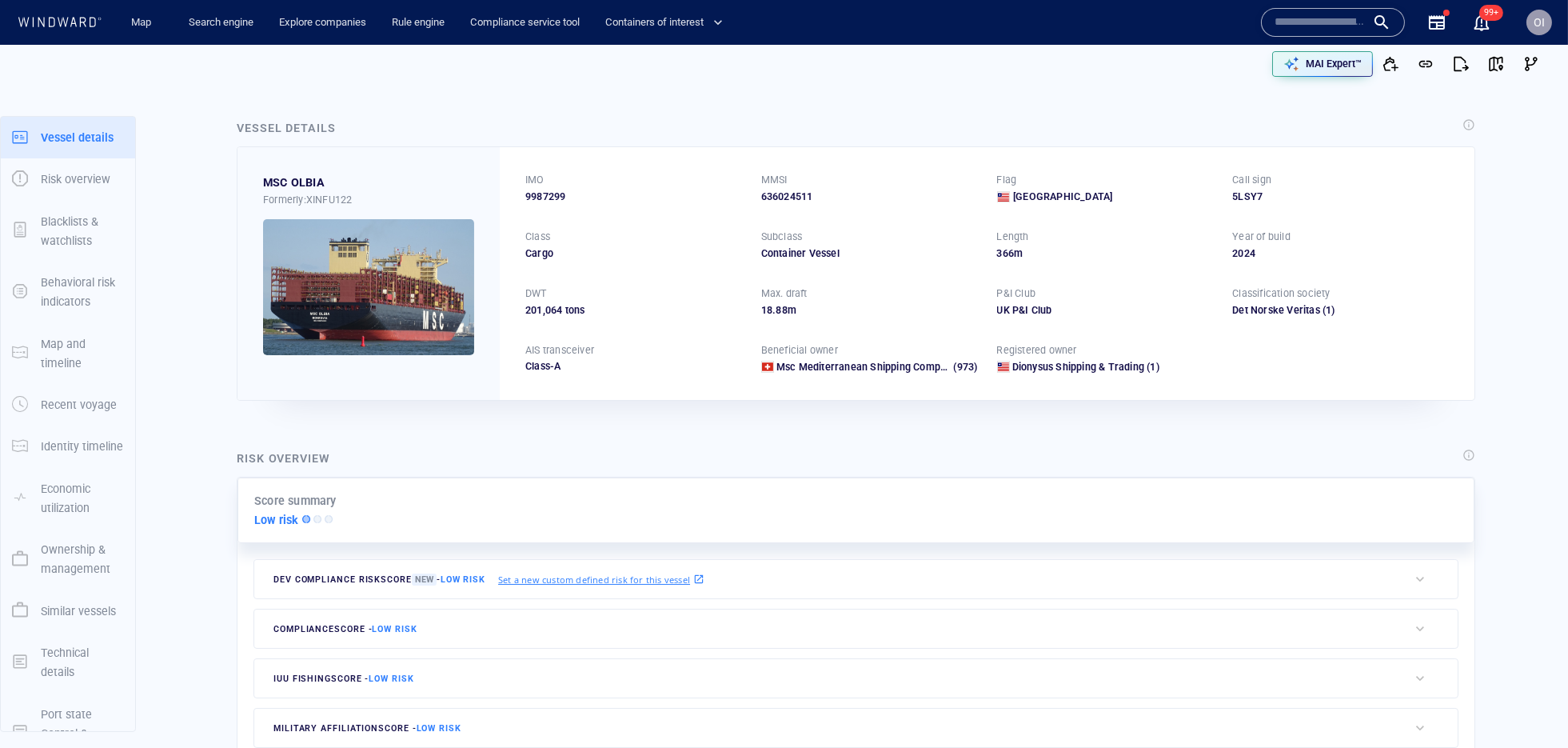
click at [753, 214] on div "IMO 9987299 MMSI 636024511 Flag Liberia Call sign 5LSY7 Class Cargo Subclass Co…" at bounding box center [986, 273] width 974 height 252
click at [552, 191] on span "9987299" at bounding box center [545, 197] width 40 height 14
copy span "9987299"
click at [886, 121] on div "Vessel details" at bounding box center [856, 129] width 1244 height 28
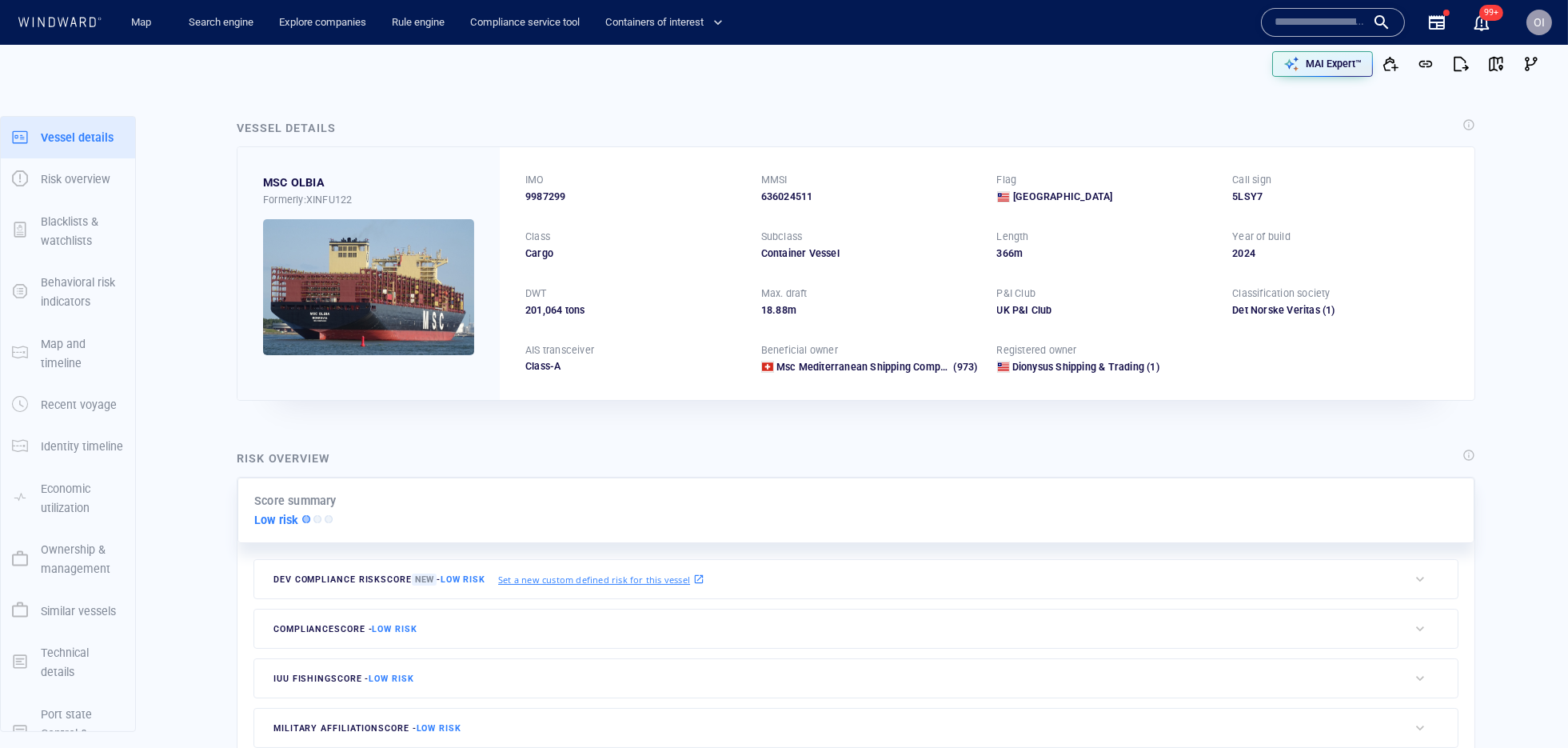
click at [615, 209] on div "IMO 9987299 MMSI 636024511 Flag Liberia Call sign 5LSY7 Class Cargo Subclass Co…" at bounding box center [986, 273] width 974 height 252
click at [549, 191] on span "9987299" at bounding box center [545, 197] width 40 height 14
copy span "9987299"
click at [806, 191] on div "636024511" at bounding box center [869, 197] width 217 height 14
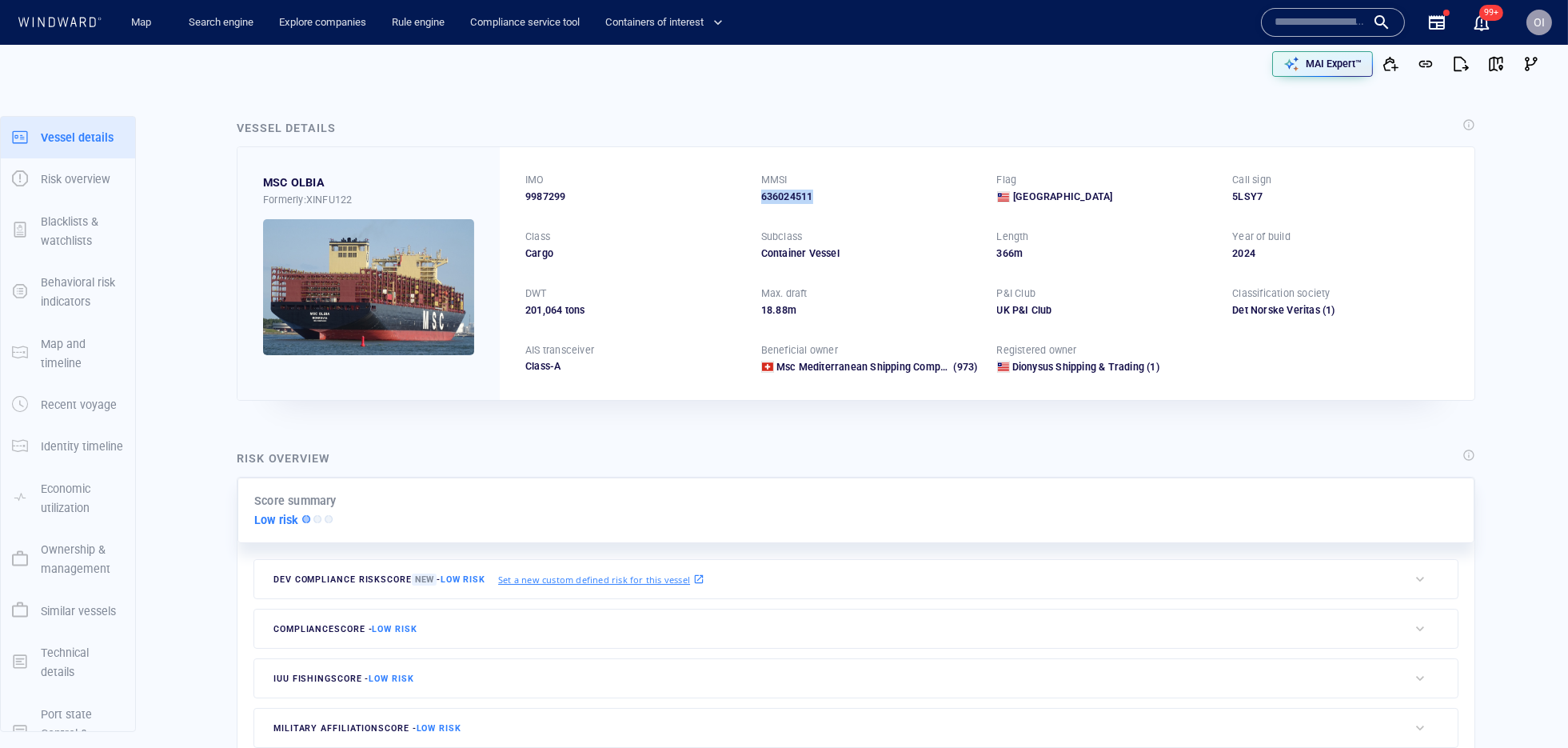
click at [806, 191] on div "636024511" at bounding box center [869, 197] width 217 height 14
copy div "636024511"
click at [544, 194] on span "9987299" at bounding box center [545, 197] width 40 height 14
click at [788, 193] on div "636024511" at bounding box center [869, 197] width 217 height 14
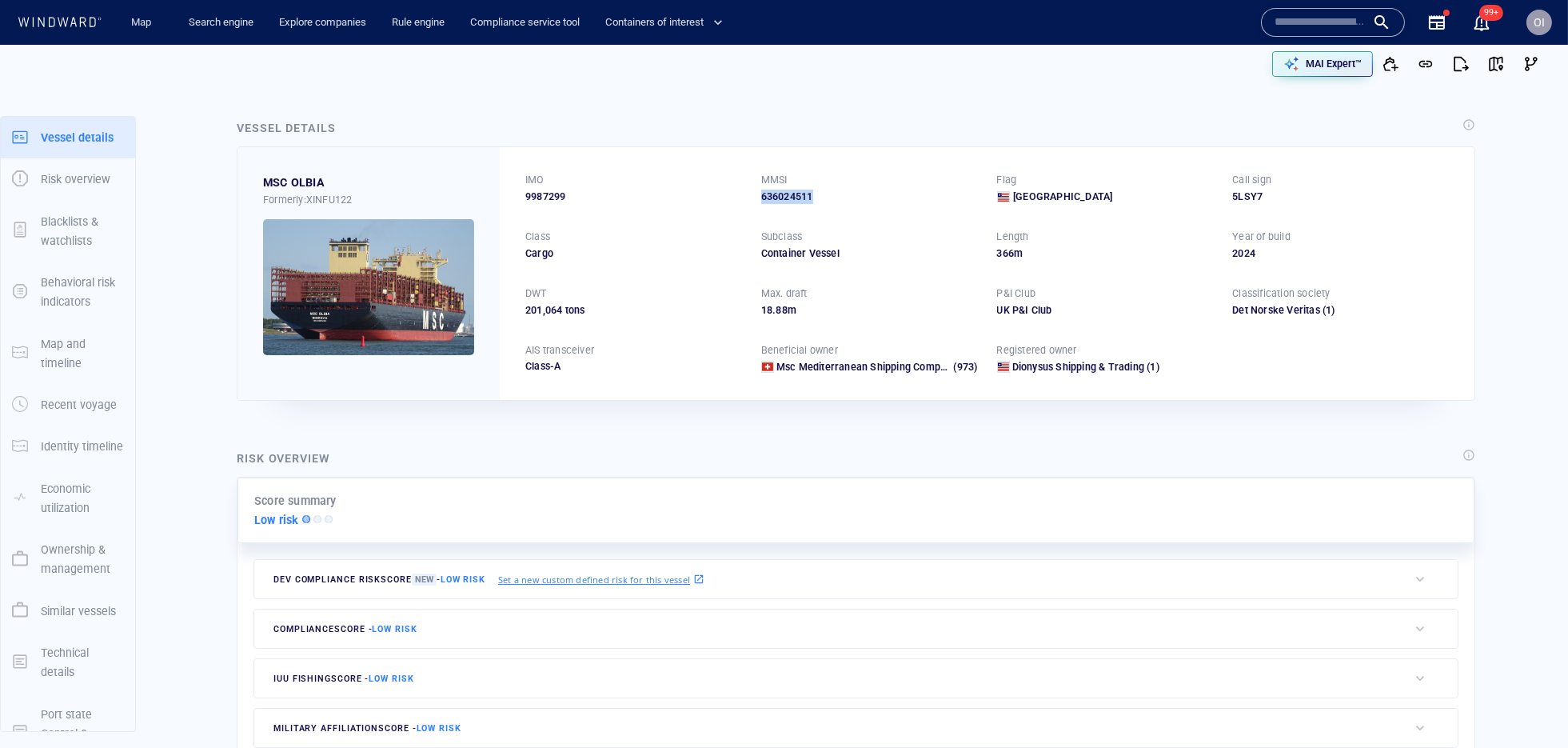
click at [788, 193] on div "636024511" at bounding box center [869, 197] width 217 height 14
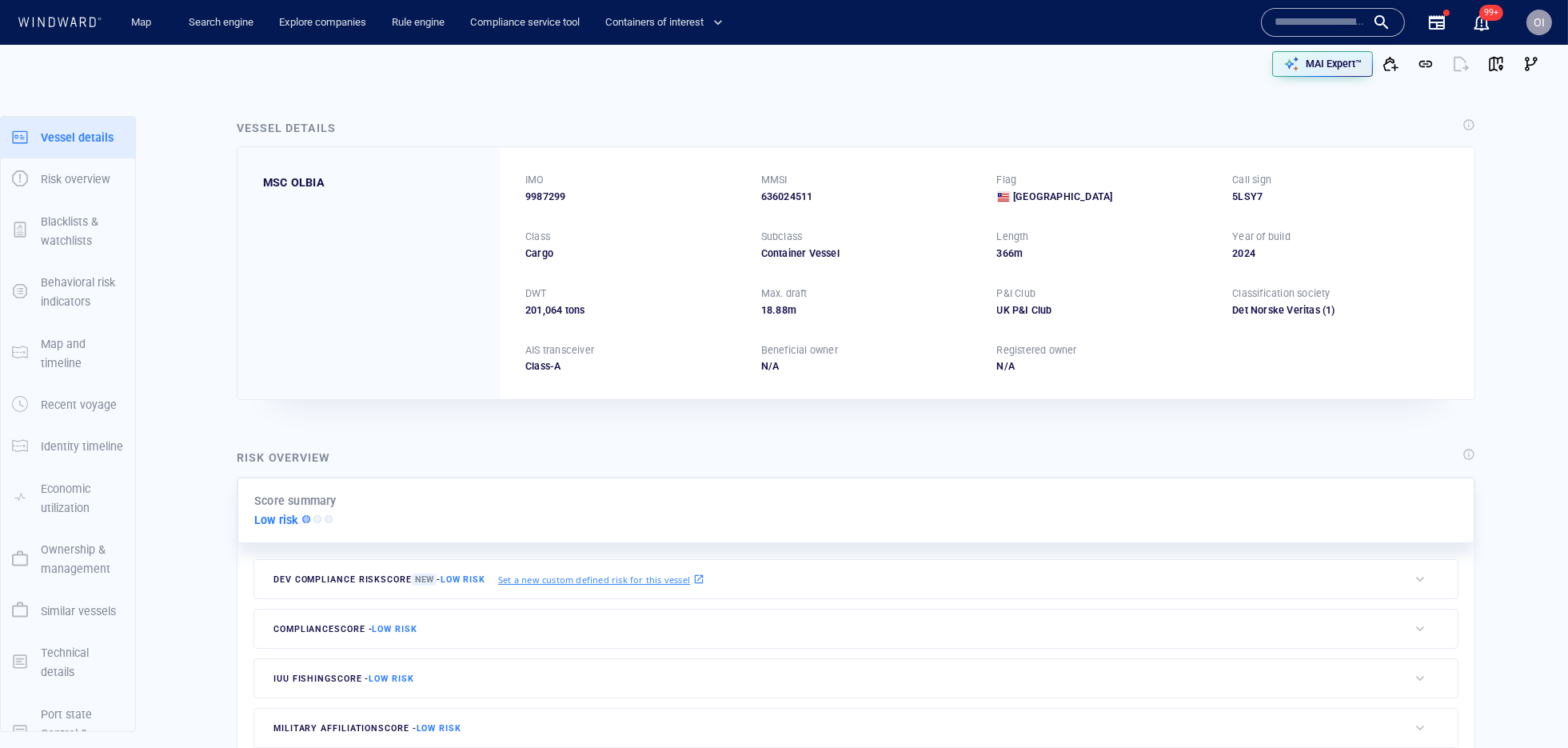
click at [799, 196] on div "636024511" at bounding box center [869, 197] width 217 height 14
copy div "636024511"
click at [1333, 23] on input "text" at bounding box center [1320, 22] width 91 height 24
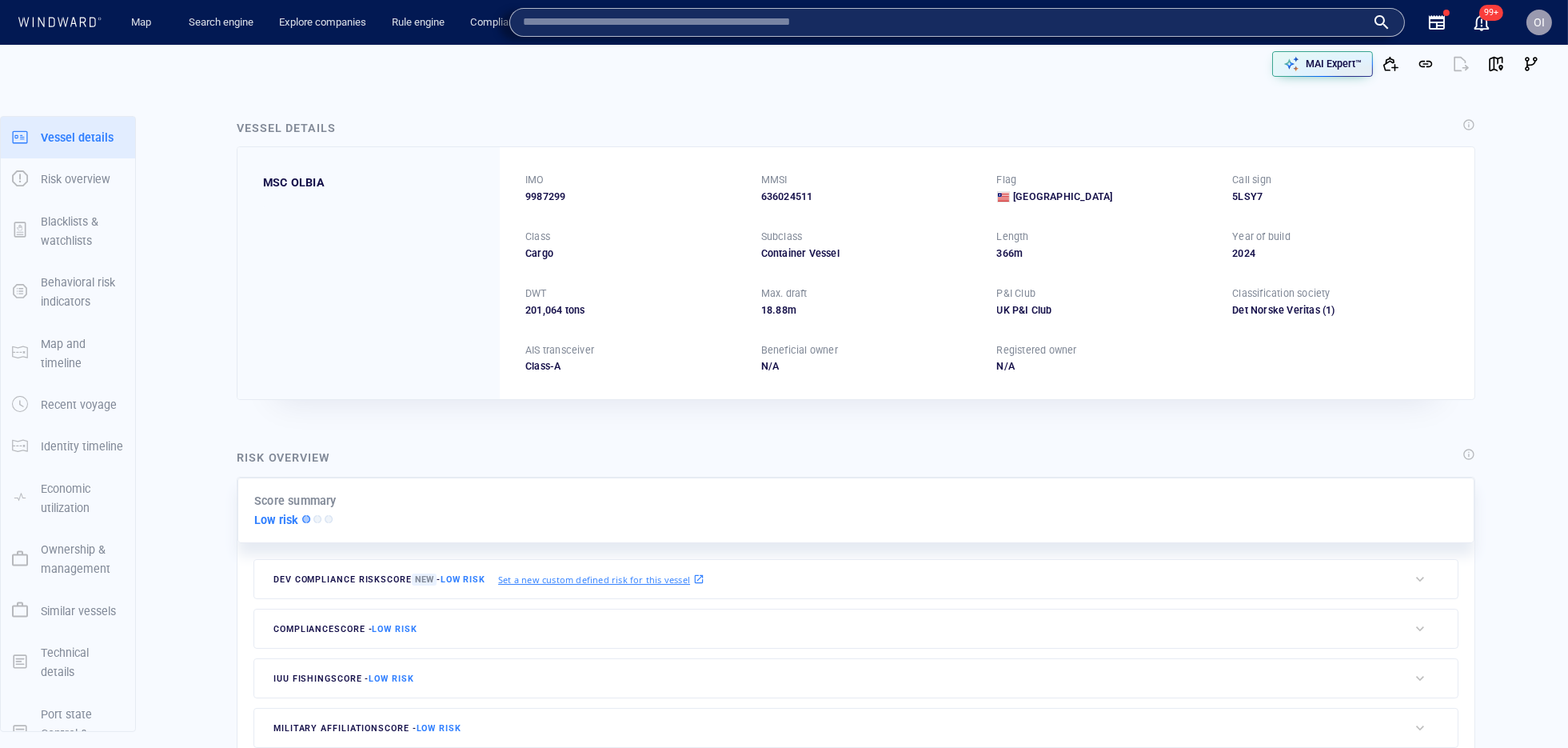
paste input "*********"
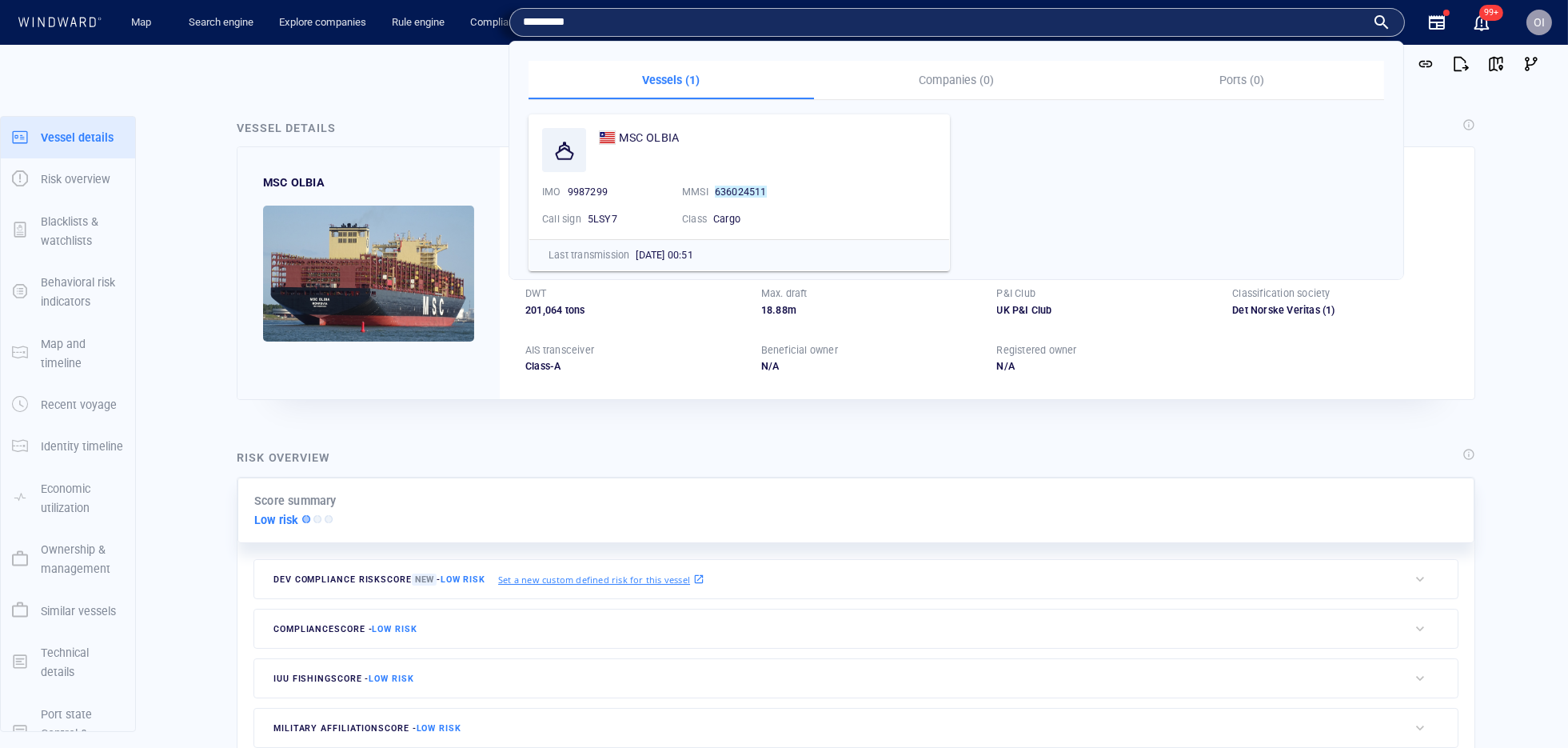
click at [1448, 161] on div "IMO 9987299 MMSI 636024511 Flag Liberia Call sign 5LSY7 Class Cargo Subclass Co…" at bounding box center [986, 273] width 974 height 252
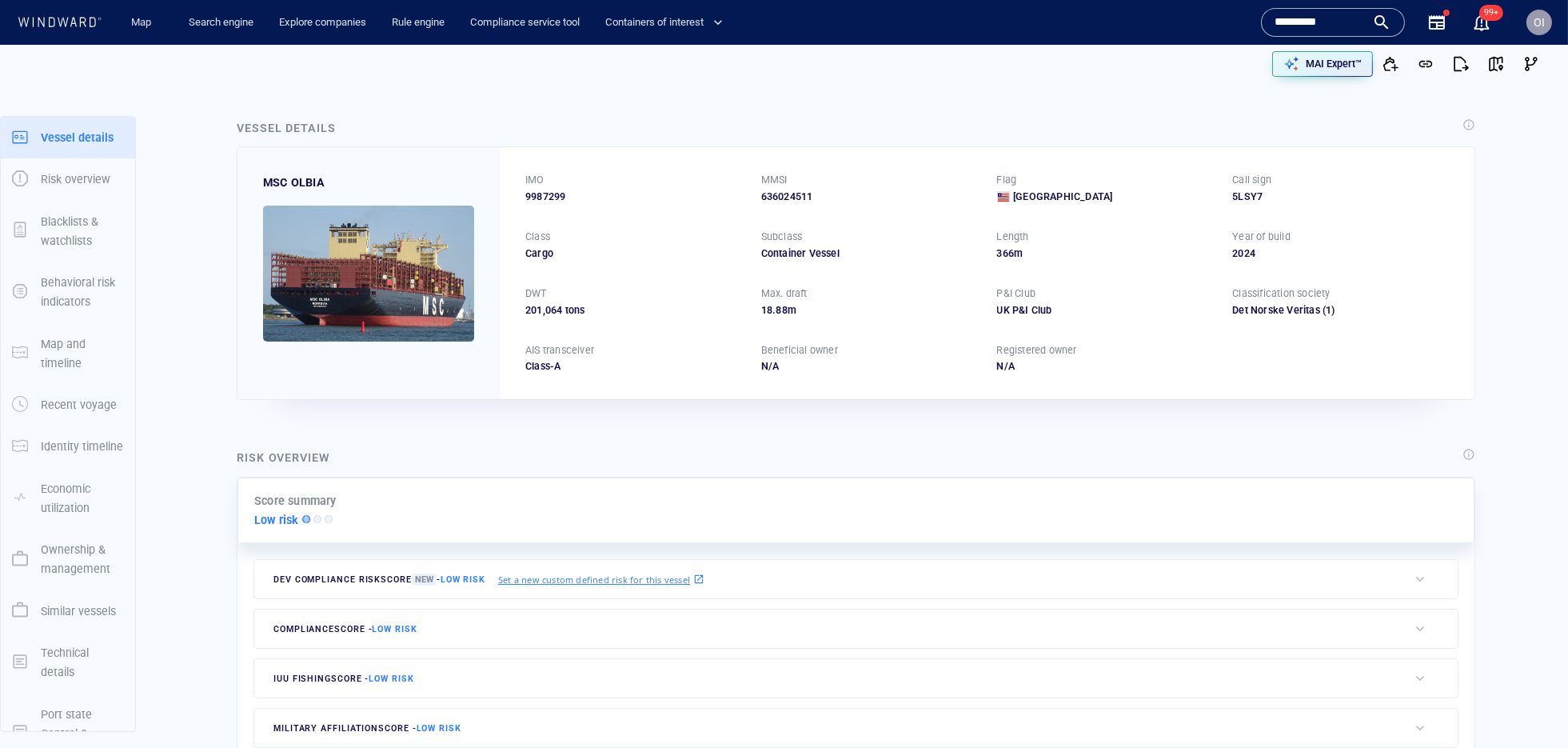
click at [549, 194] on span "9987299" at bounding box center [545, 197] width 40 height 14
copy span "9987299"
click at [1288, 23] on input "*********" at bounding box center [1320, 22] width 91 height 24
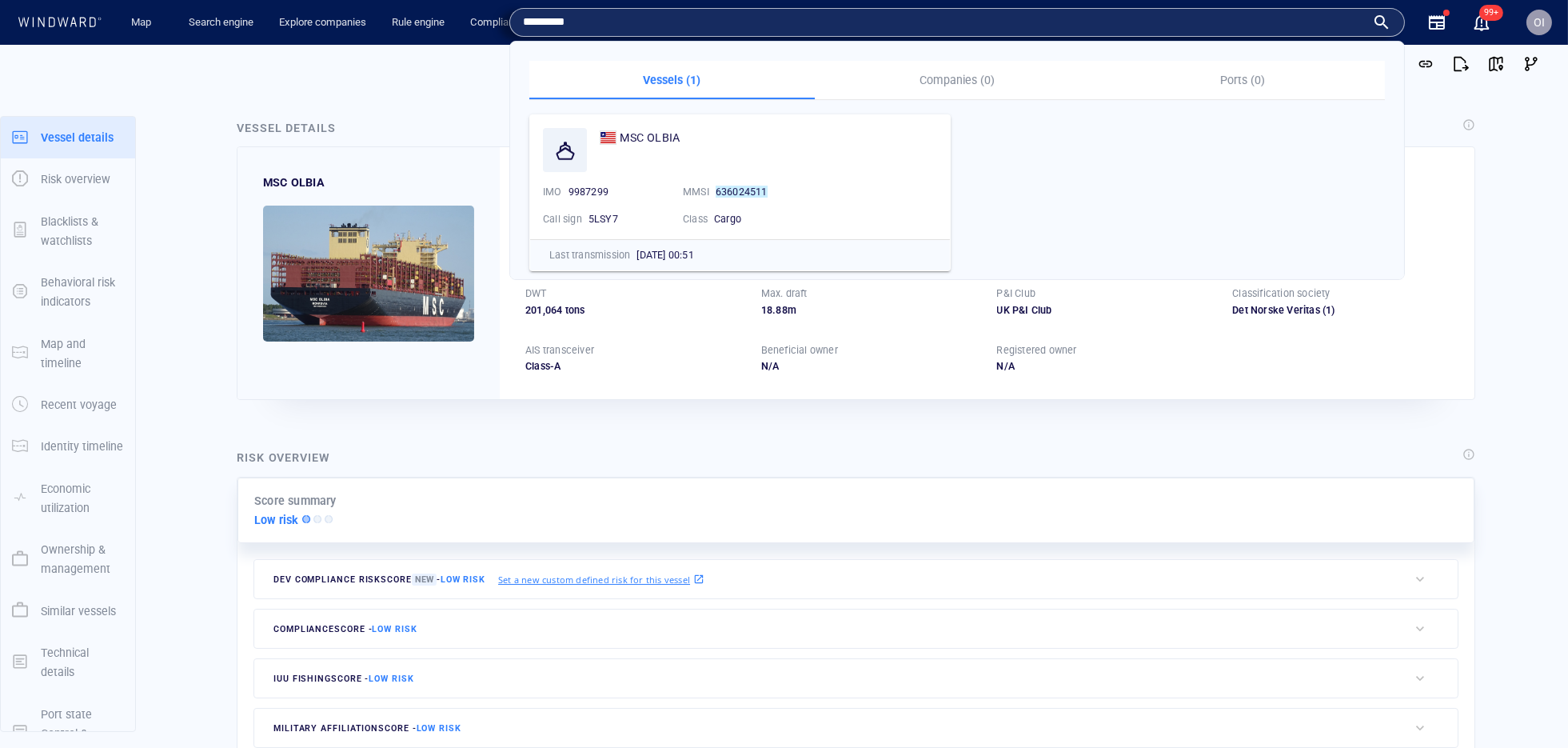
click at [1288, 23] on input "*********" at bounding box center [944, 22] width 843 height 24
paste input "text"
type input "*******"
click at [314, 125] on div "Vessel details" at bounding box center [286, 127] width 100 height 19
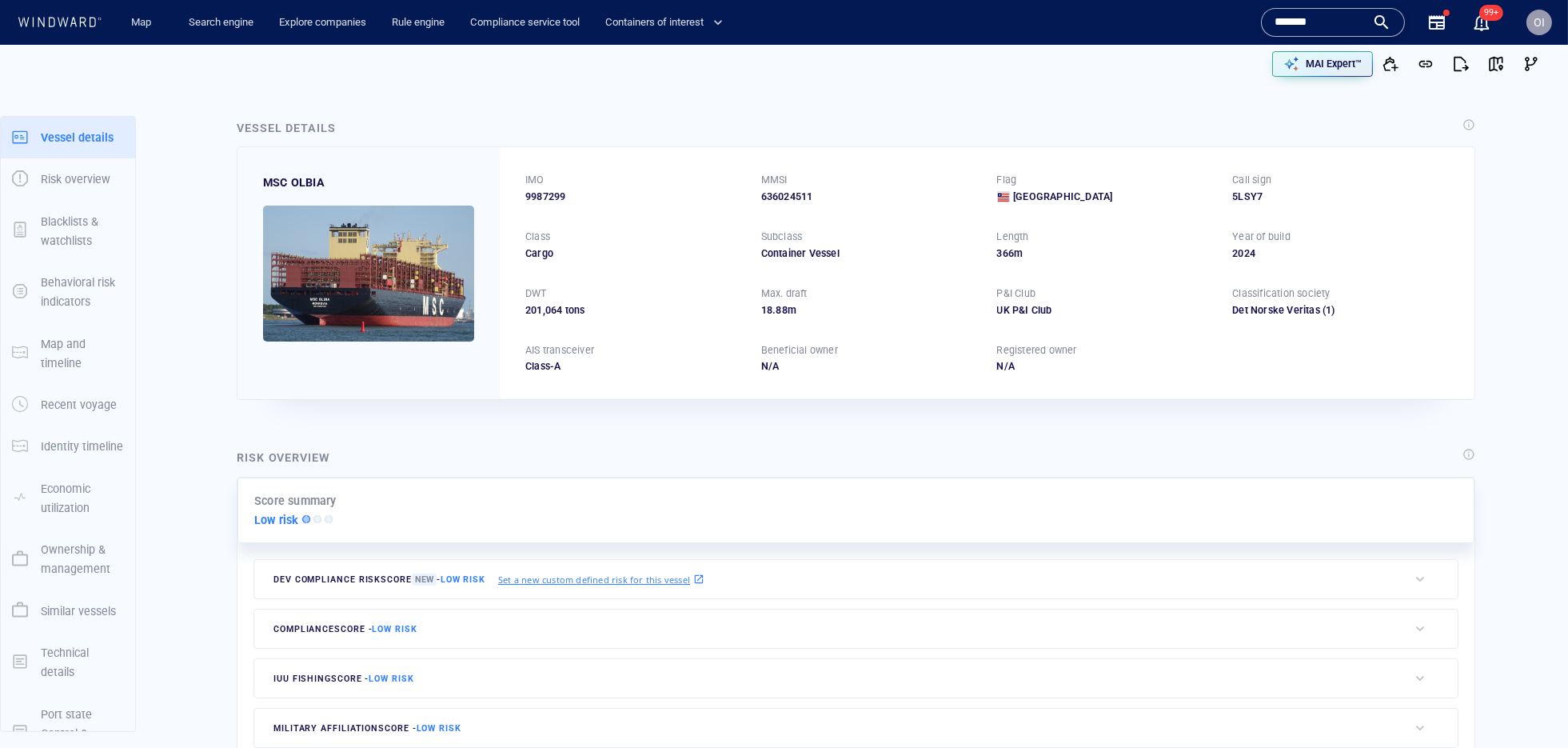
click at [1203, 75] on div "MAI Expert™" at bounding box center [1165, 64] width 768 height 35
click at [1380, 18] on div "*******" at bounding box center [1333, 22] width 117 height 24
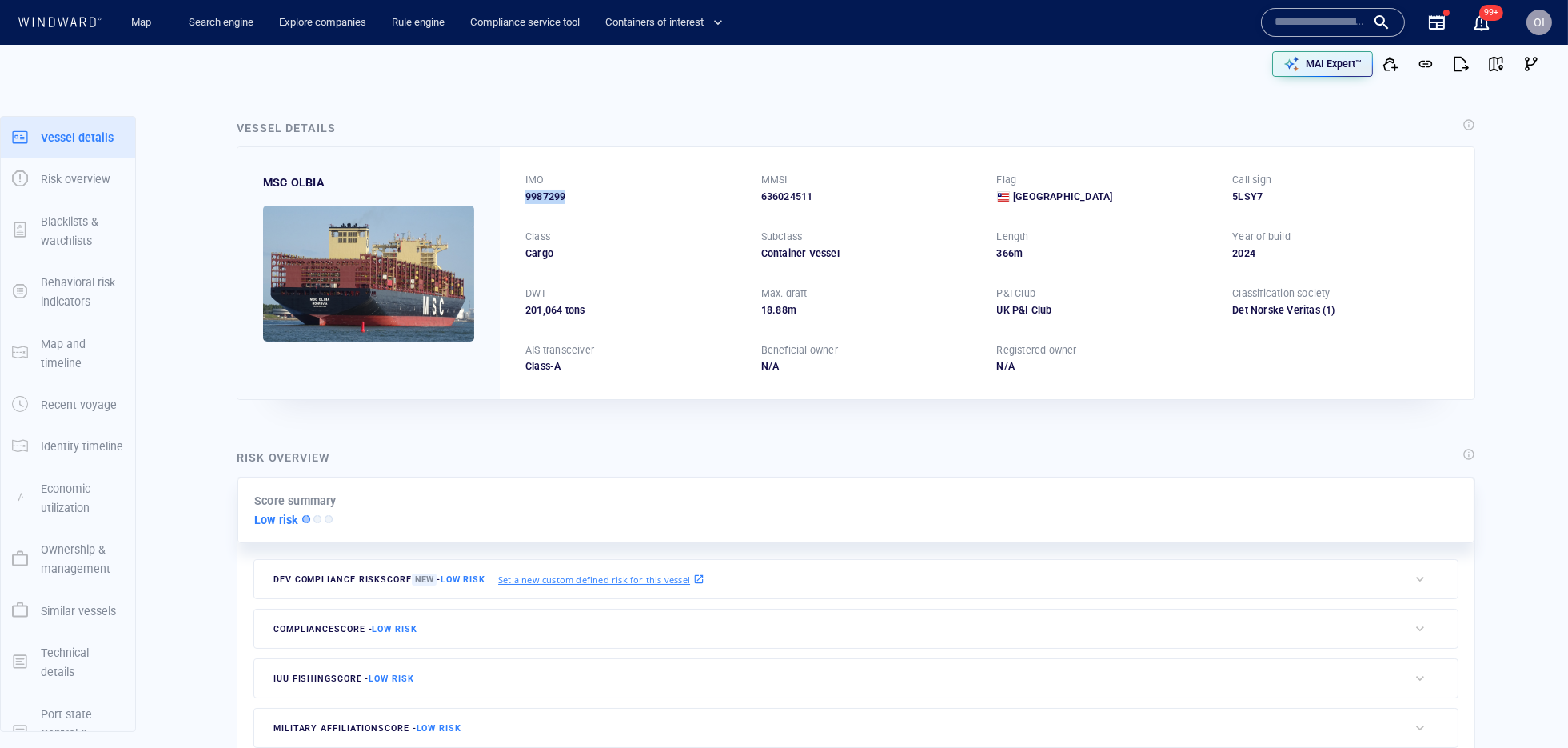
click at [543, 197] on span "9987299" at bounding box center [545, 197] width 40 height 14
click at [775, 177] on p "MMSI" at bounding box center [774, 179] width 27 height 14
click at [1346, 32] on input "text" at bounding box center [1320, 22] width 91 height 24
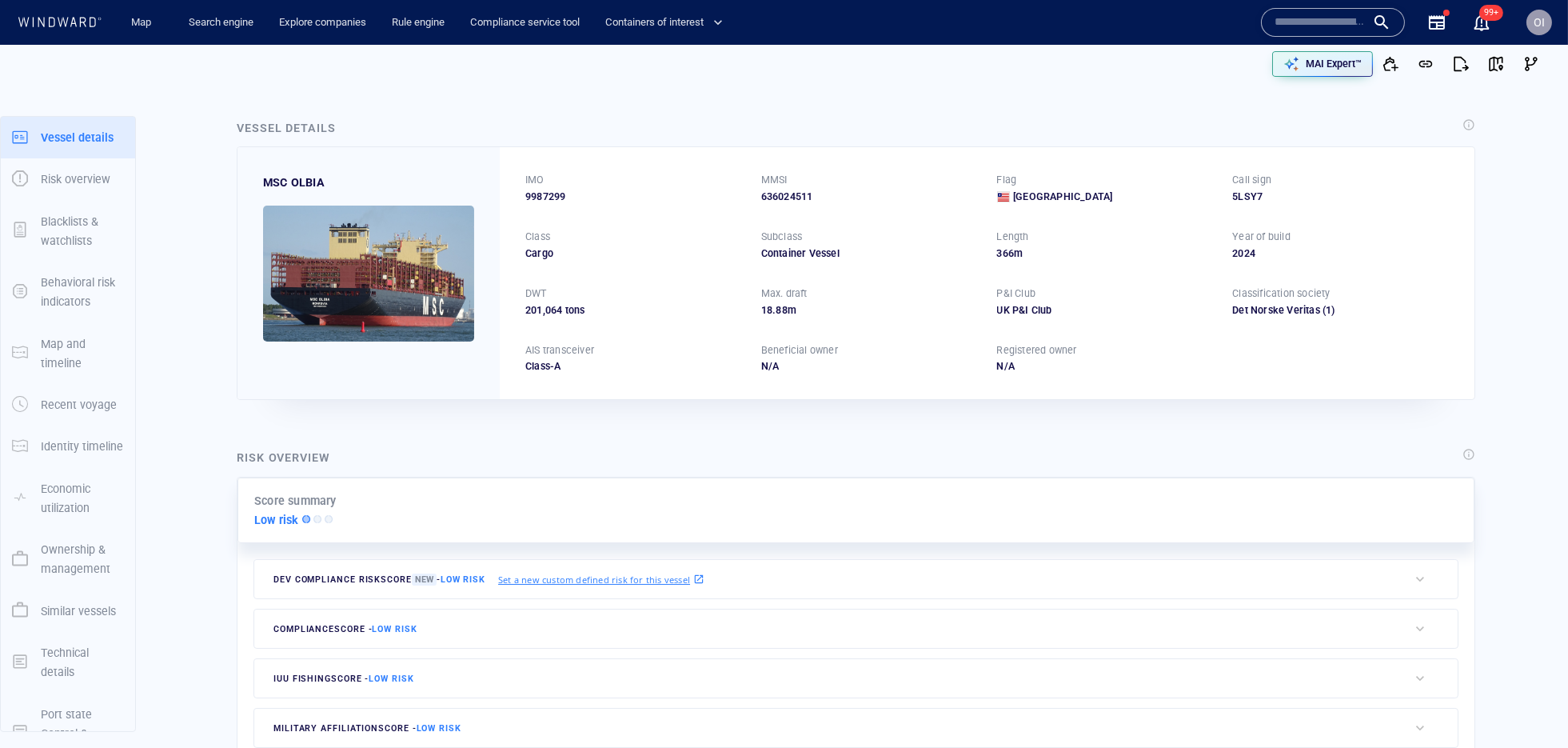
paste input "*******"
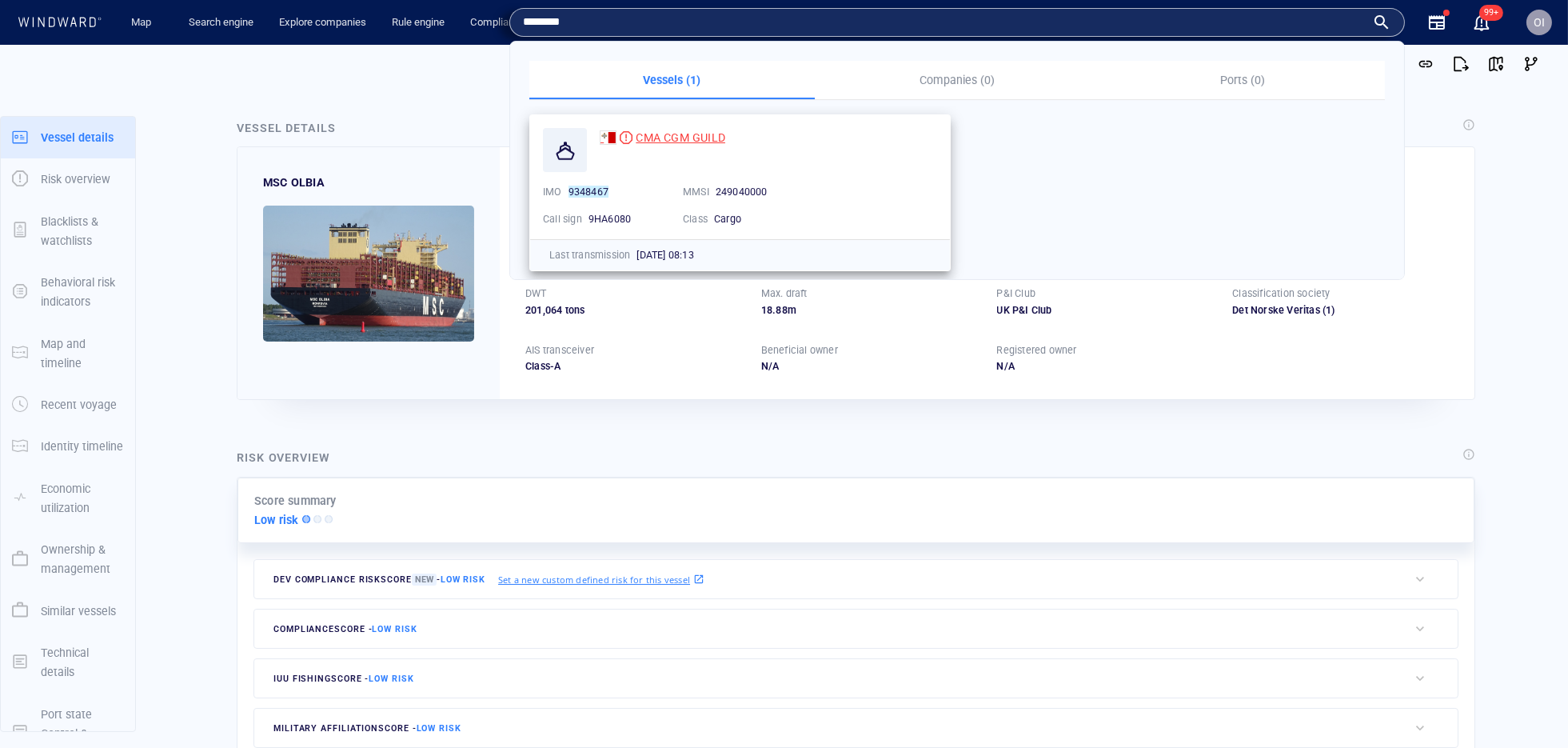
type input "*******"
click at [658, 128] on div "CMA CGM GUILD" at bounding box center [680, 137] width 89 height 19
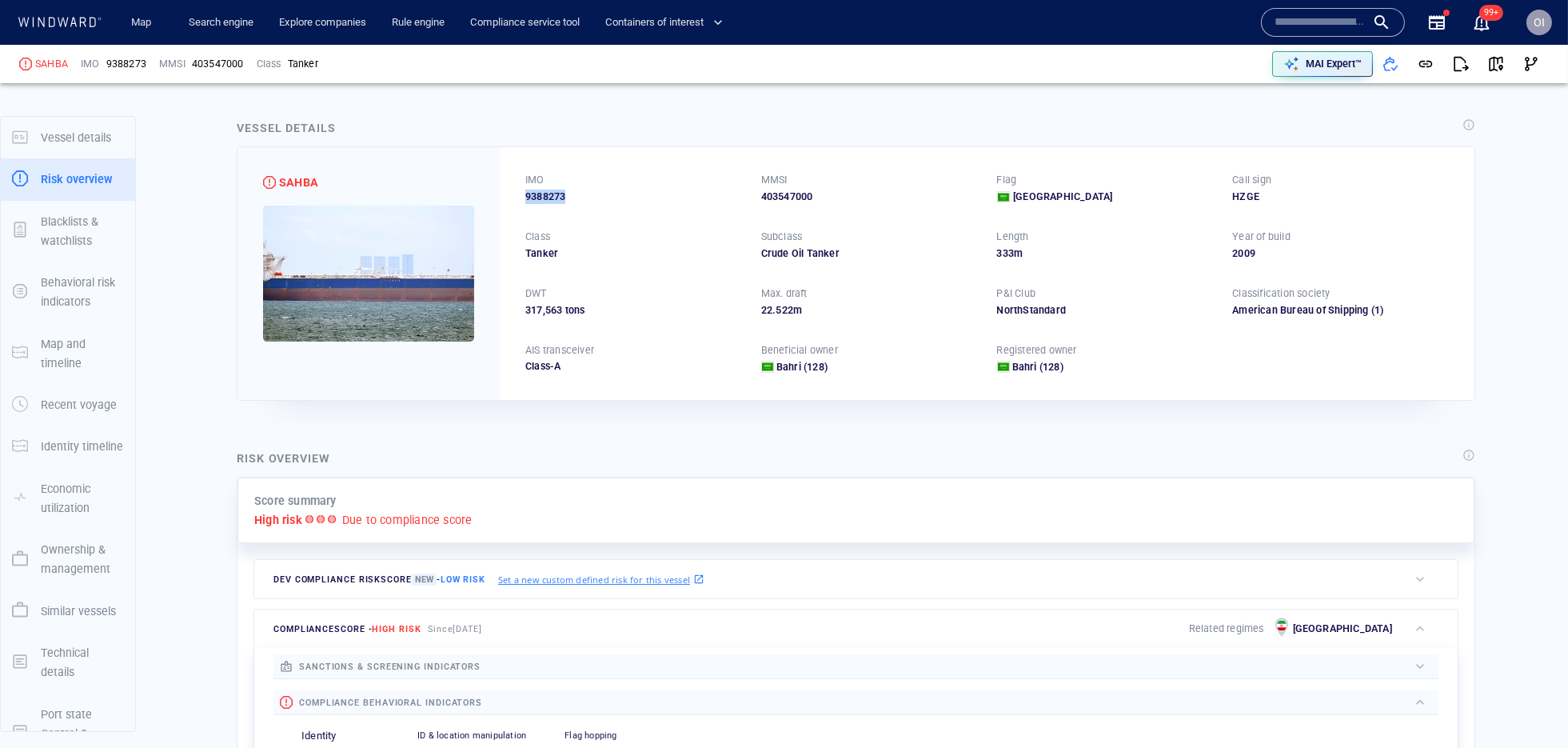
scroll to position [42, 0]
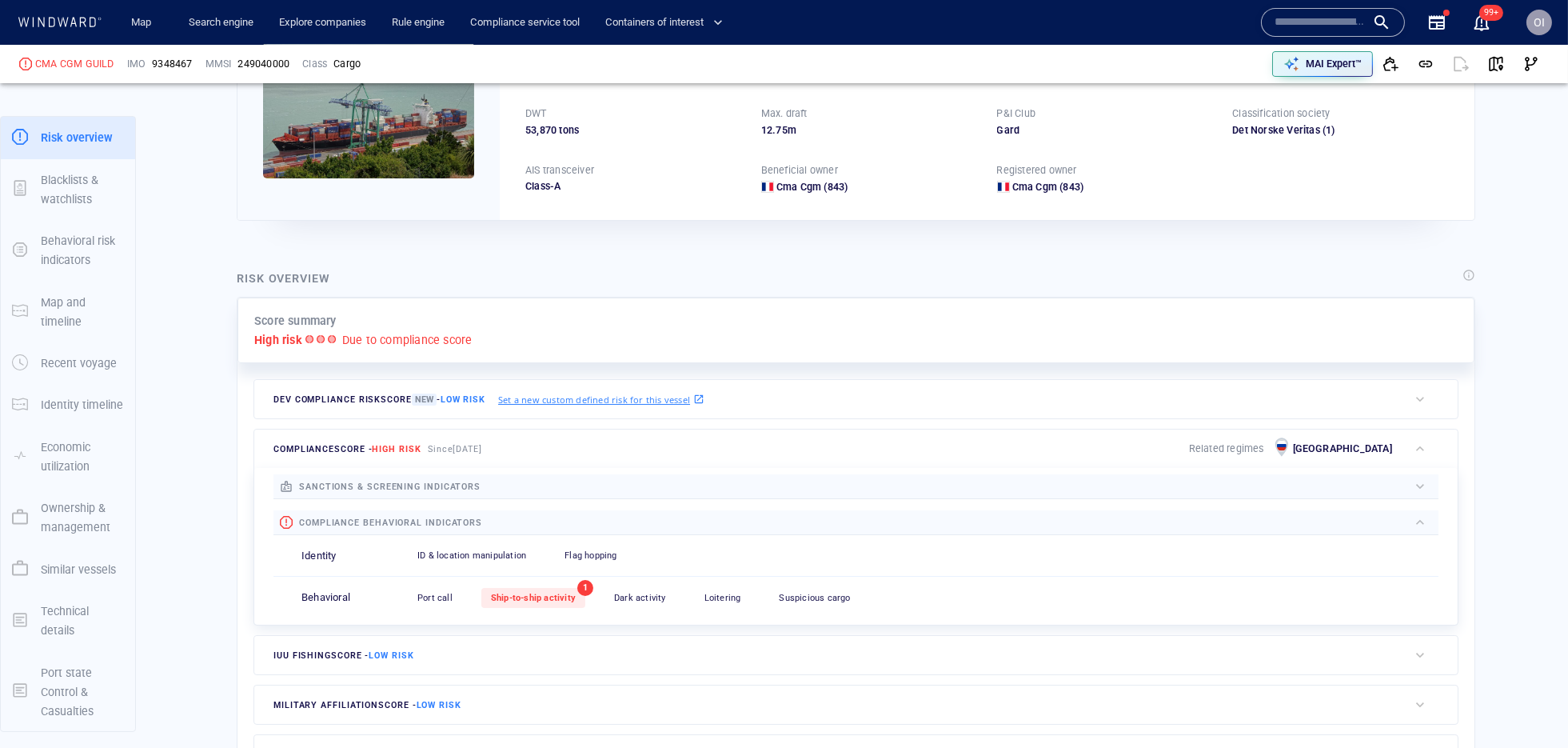
scroll to position [179, 0]
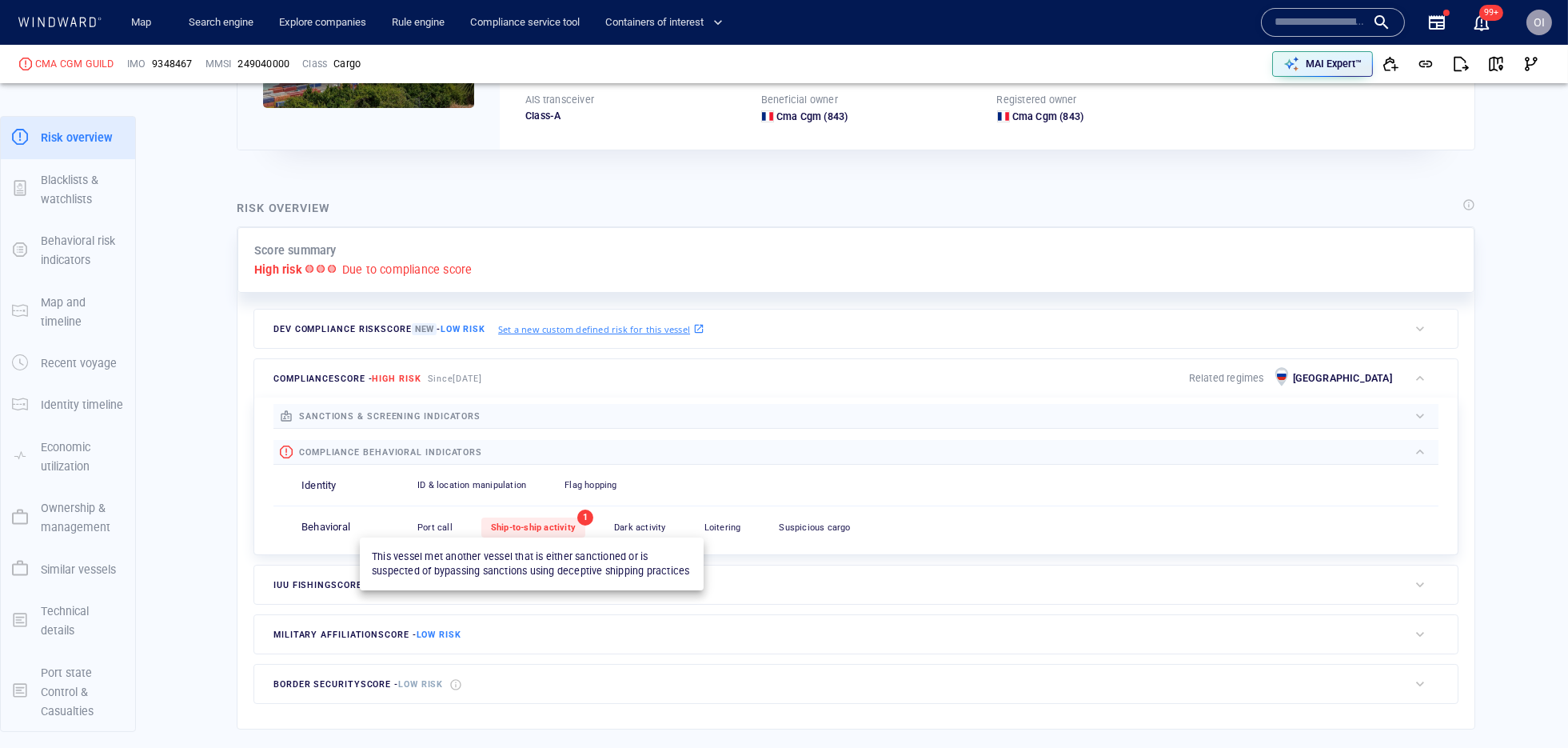
click at [565, 535] on div "Ship-to-ship activity" at bounding box center [533, 528] width 104 height 20
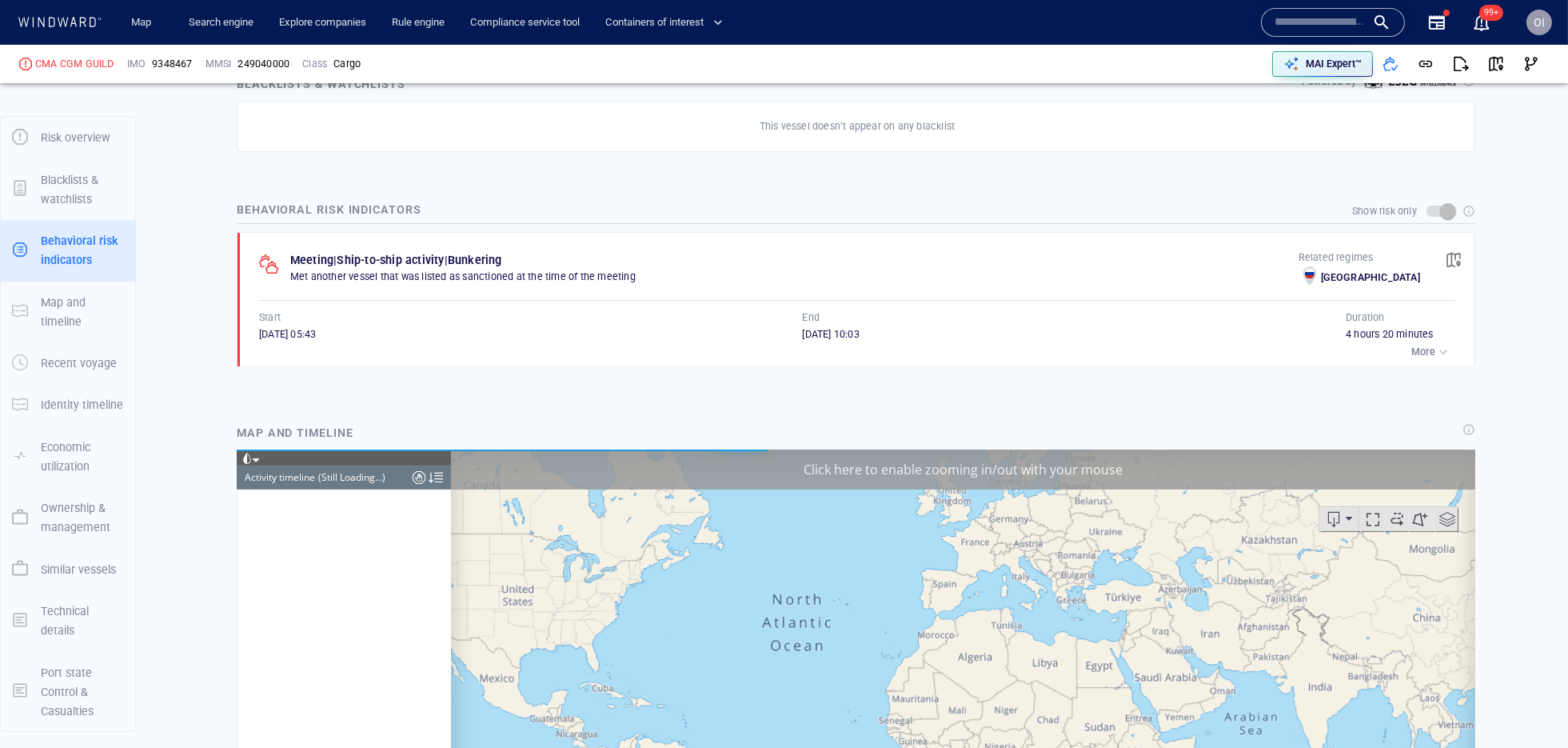
scroll to position [940, 0]
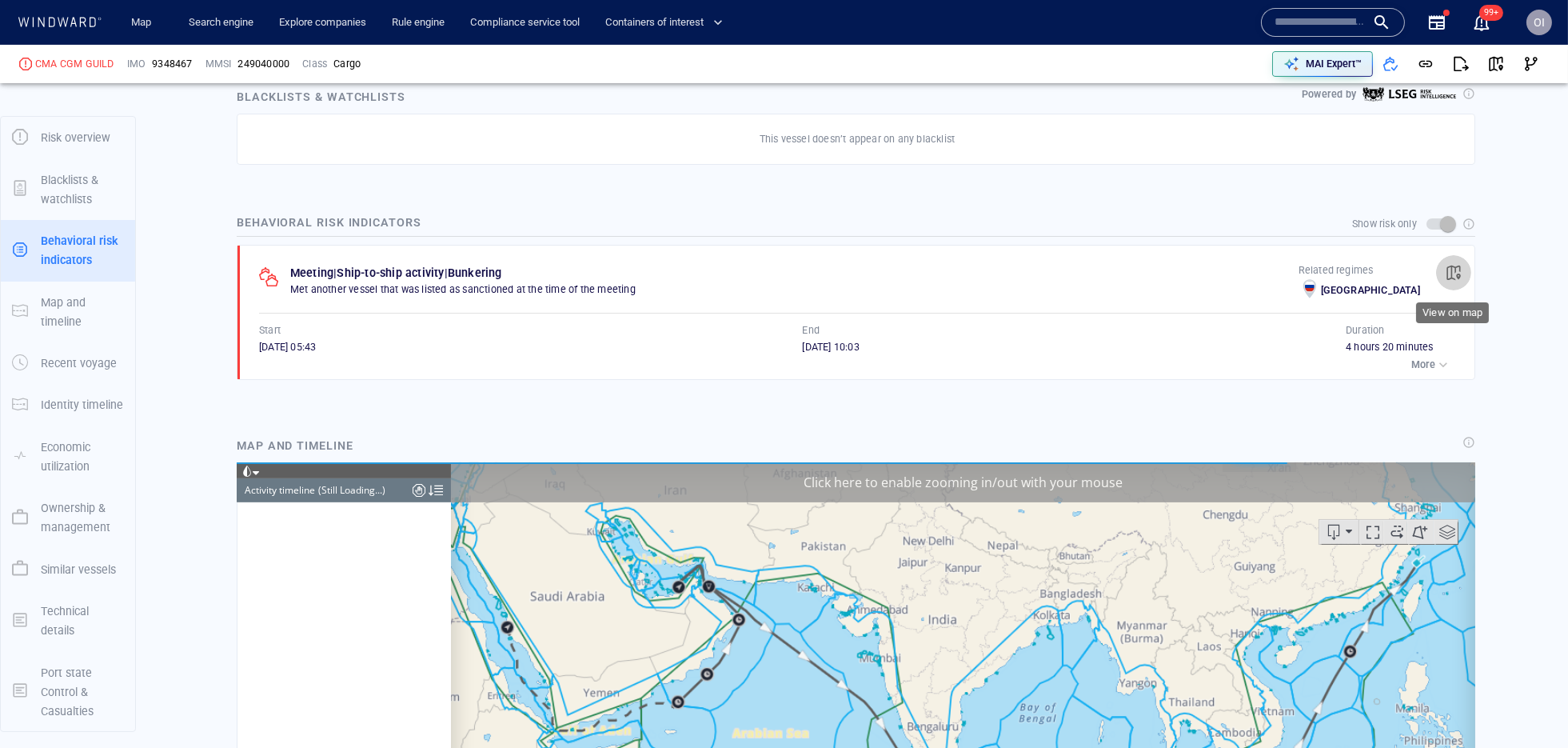
click at [1456, 262] on button "button" at bounding box center [1453, 273] width 35 height 35
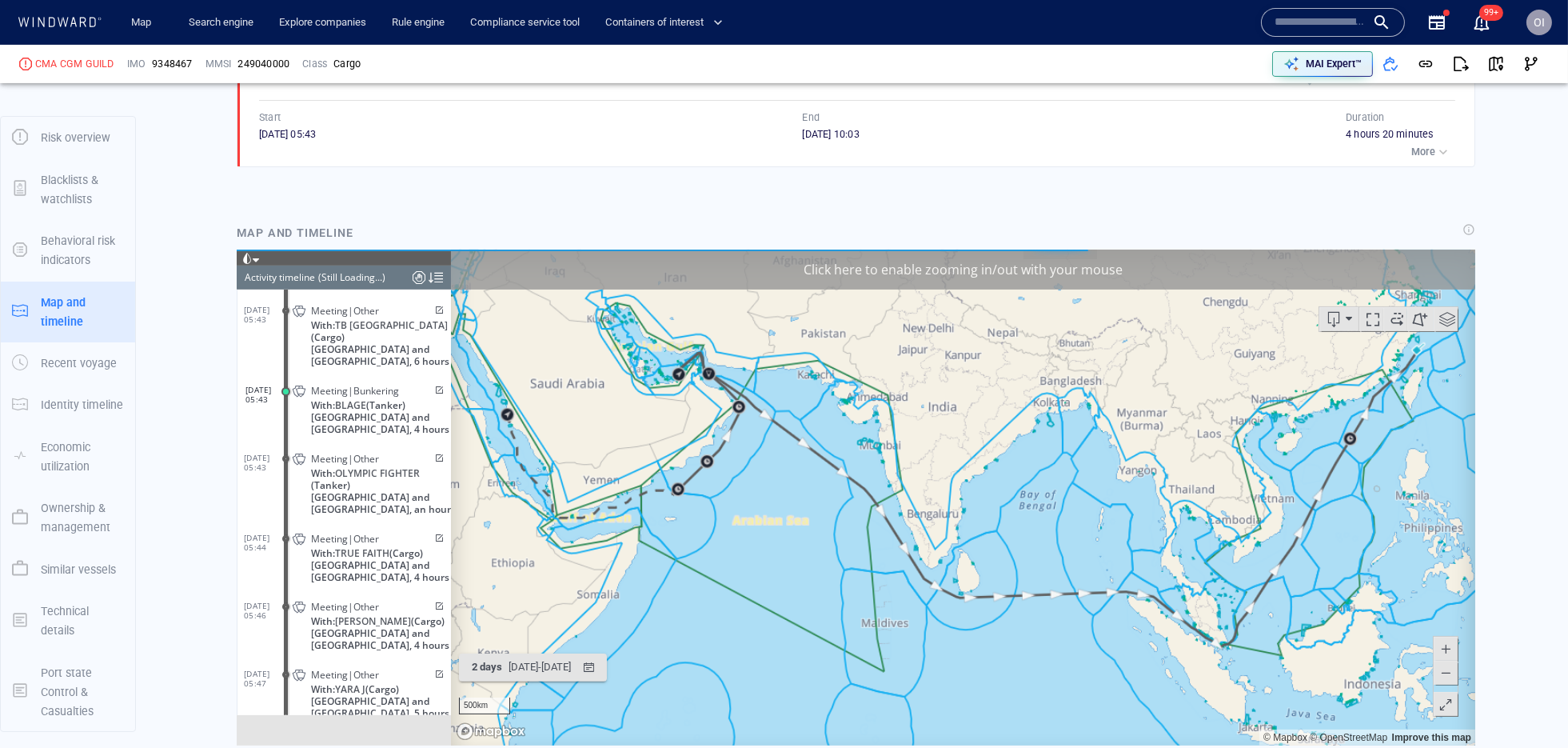
scroll to position [1155, 0]
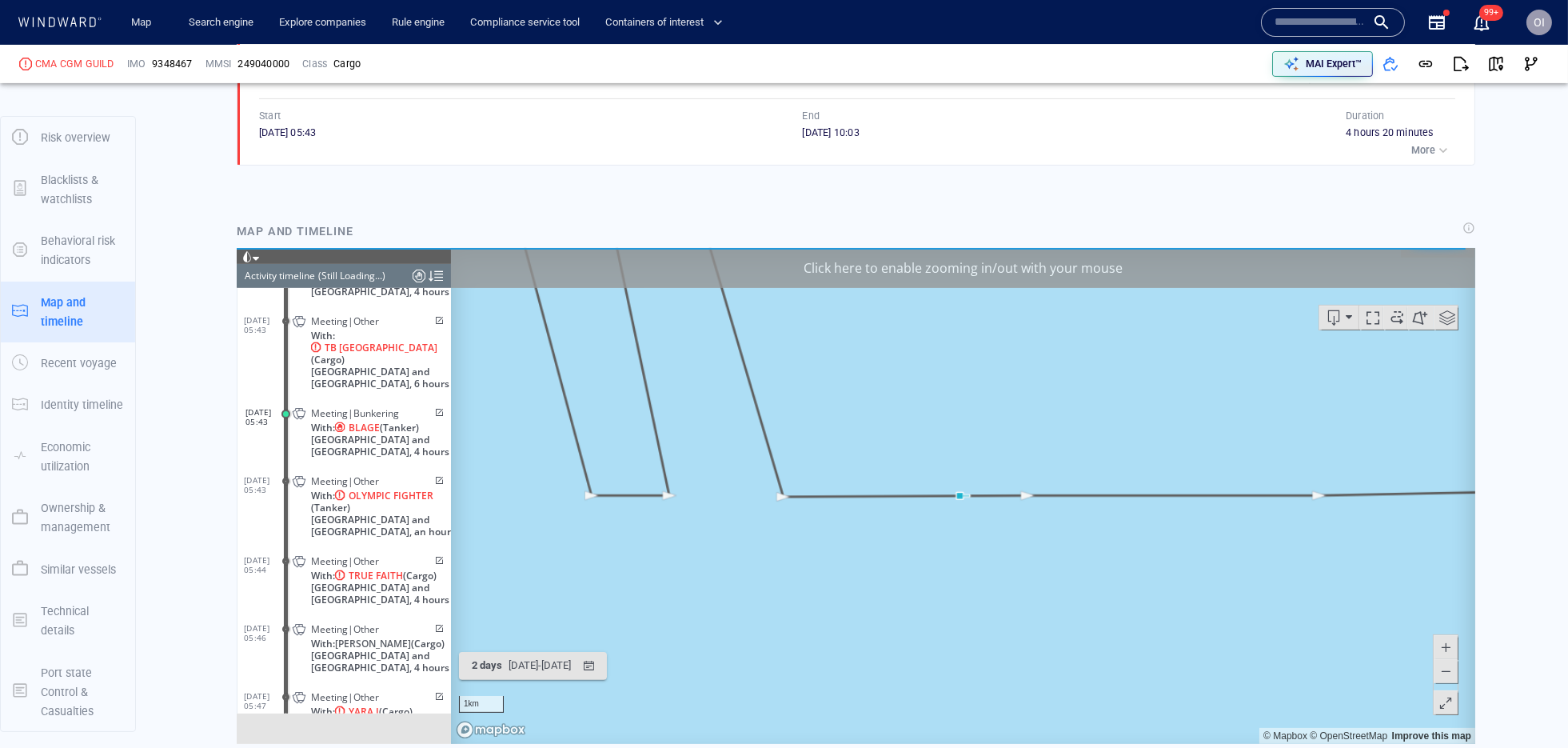
drag, startPoint x: 645, startPoint y: 409, endPoint x: 735, endPoint y: 502, distance: 129.4
click at [735, 502] on canvas "Map" at bounding box center [962, 494] width 1024 height 496
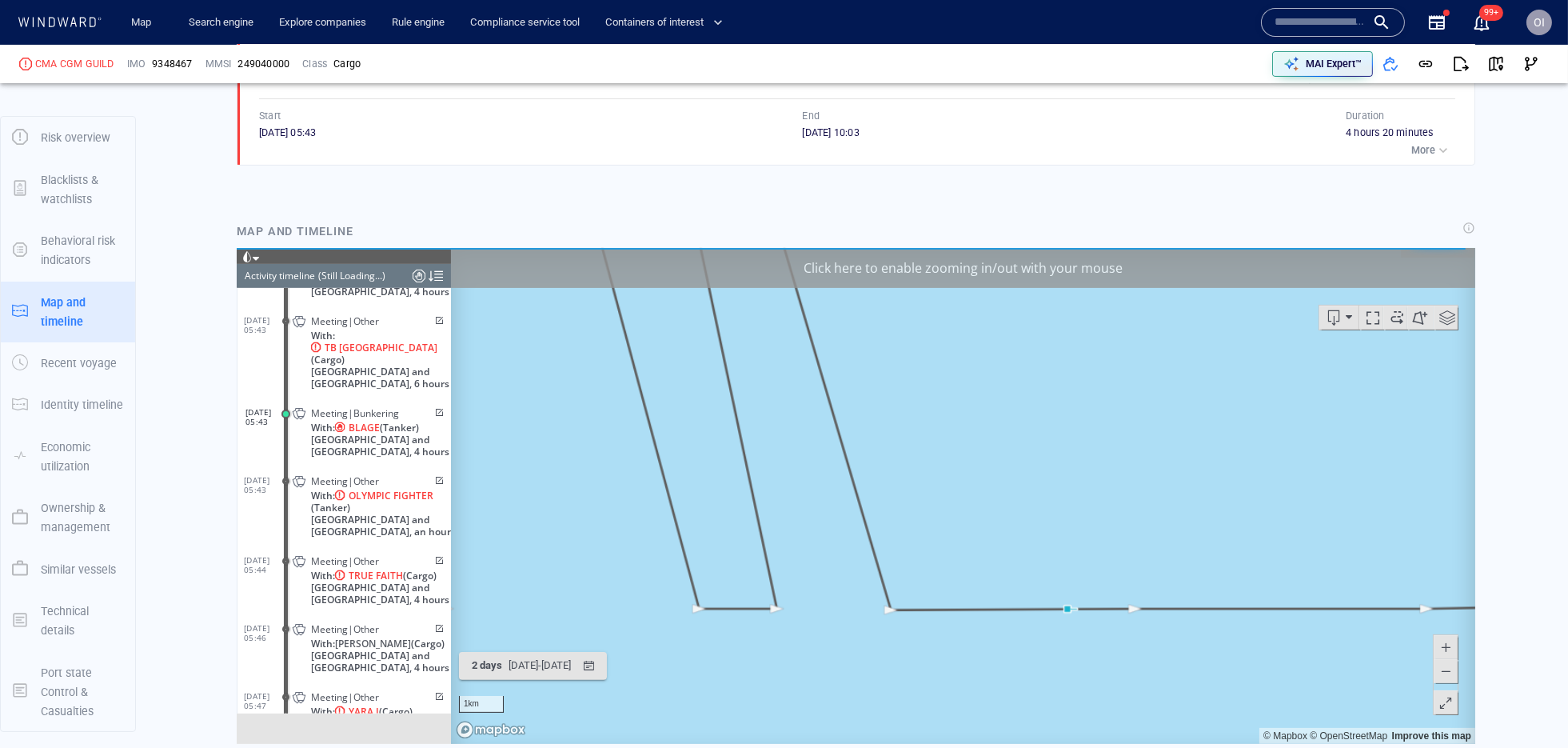
click at [1443, 675] on span at bounding box center [1444, 670] width 16 height 24
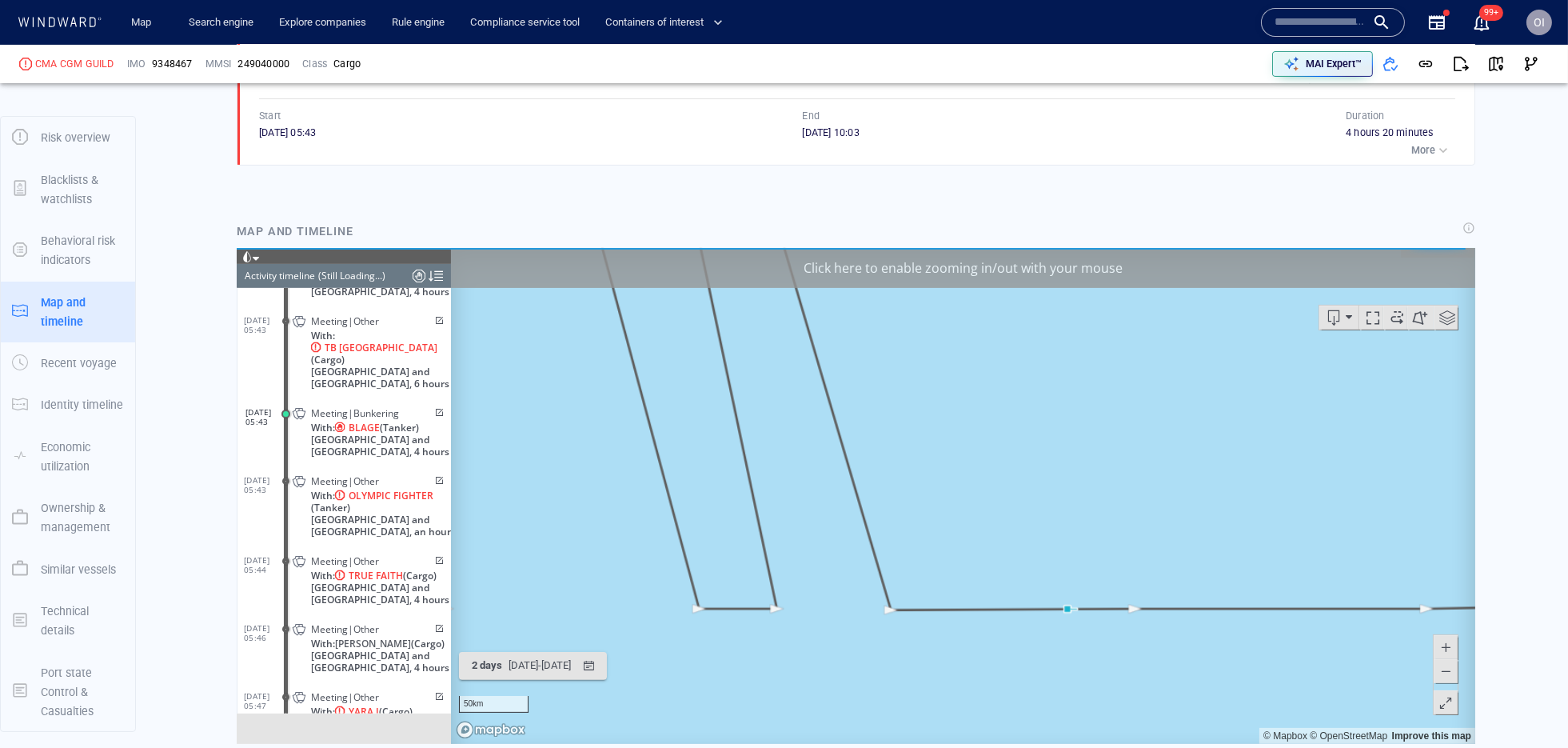
click at [1443, 675] on span at bounding box center [1444, 670] width 16 height 24
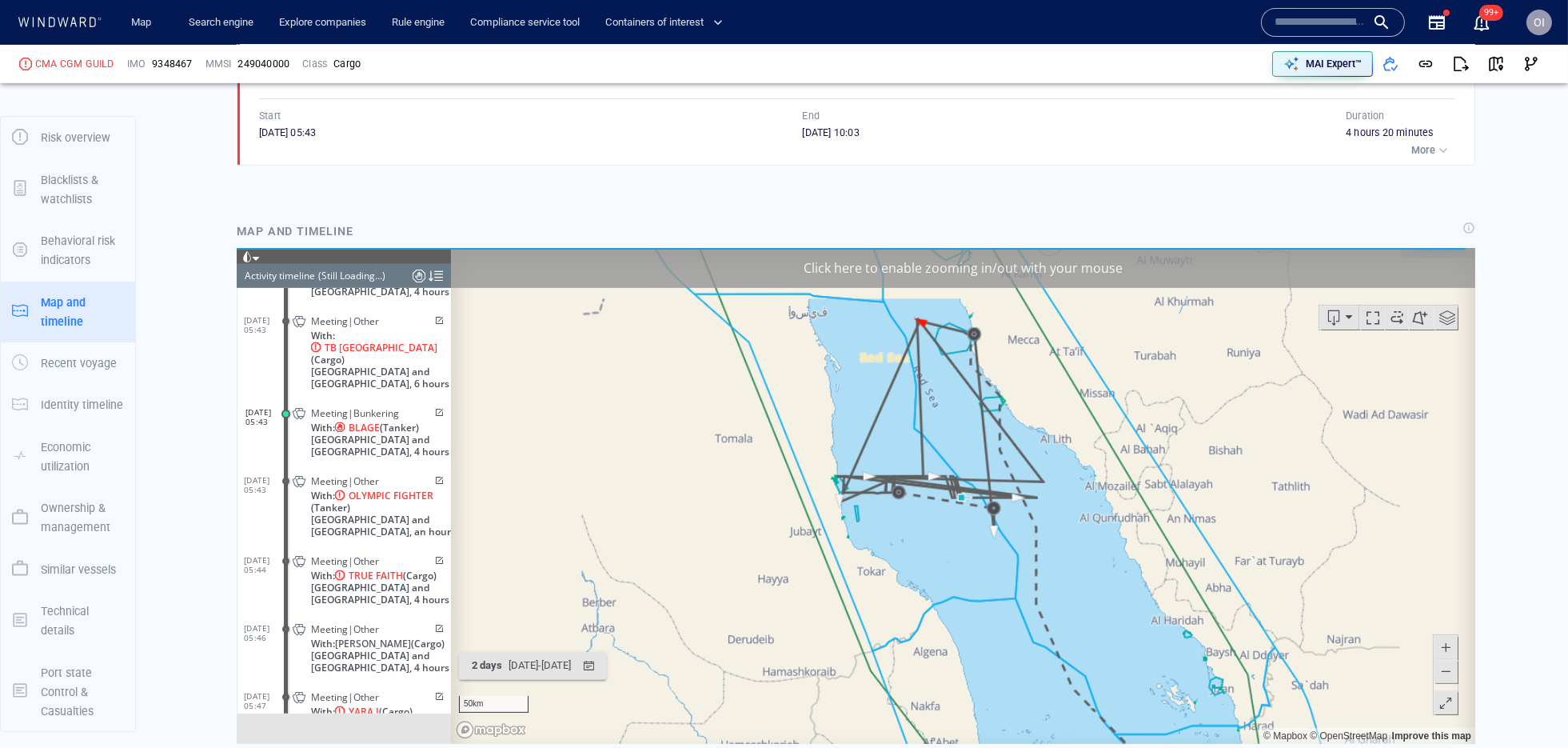
click at [1443, 675] on span at bounding box center [1444, 670] width 16 height 24
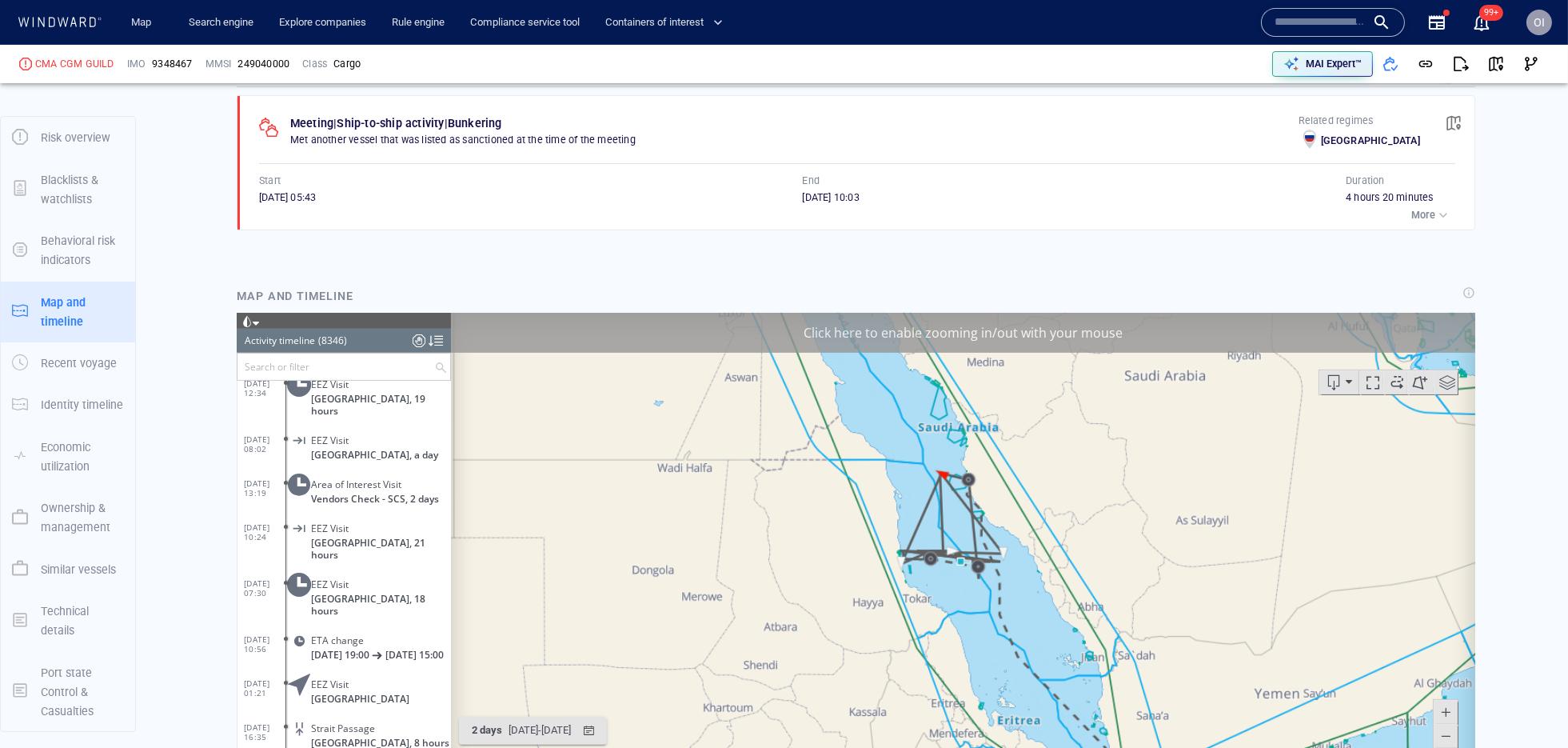
scroll to position [1084, 0]
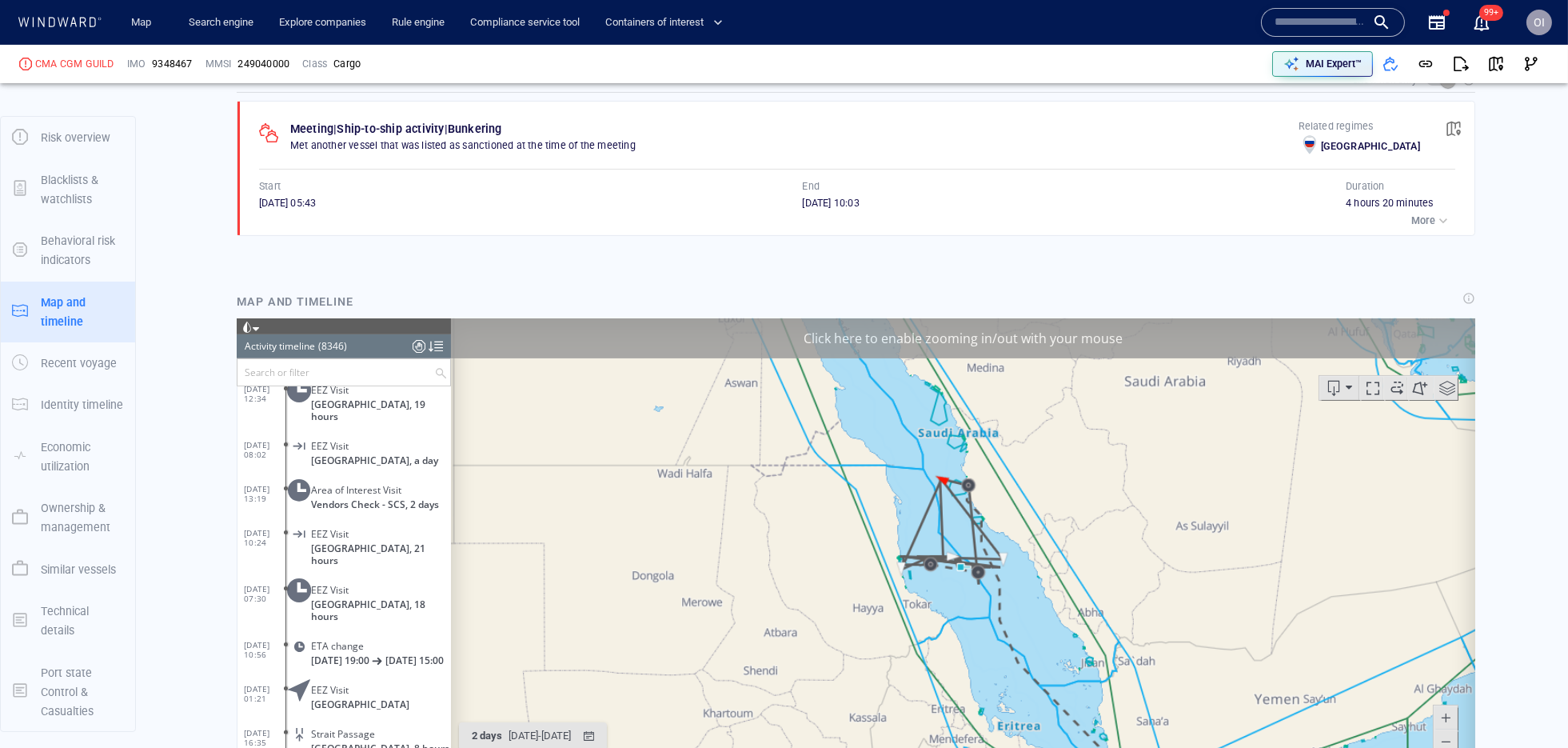
click at [1421, 222] on p "More" at bounding box center [1422, 220] width 24 height 14
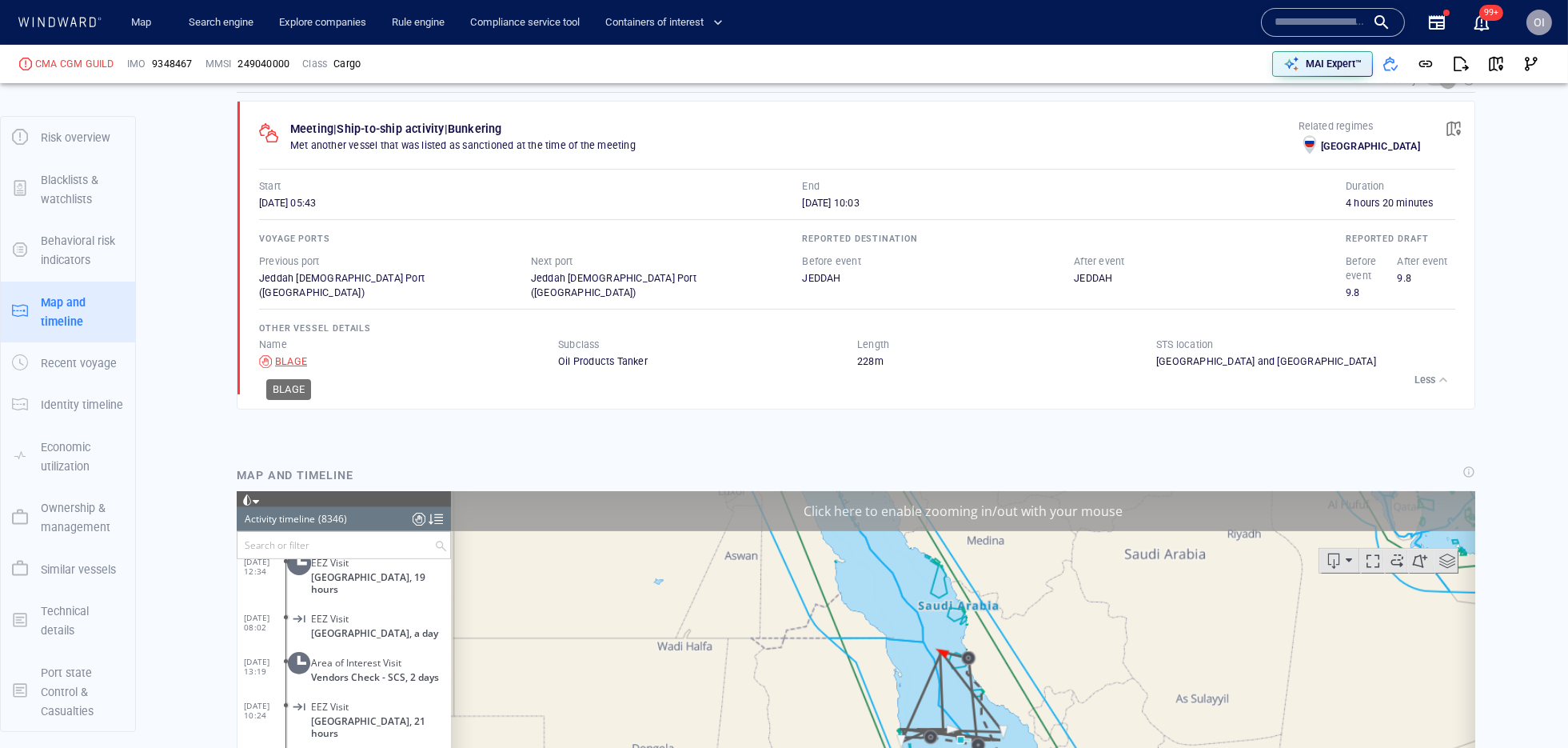
click at [295, 360] on div "BLAGE" at bounding box center [291, 361] width 32 height 14
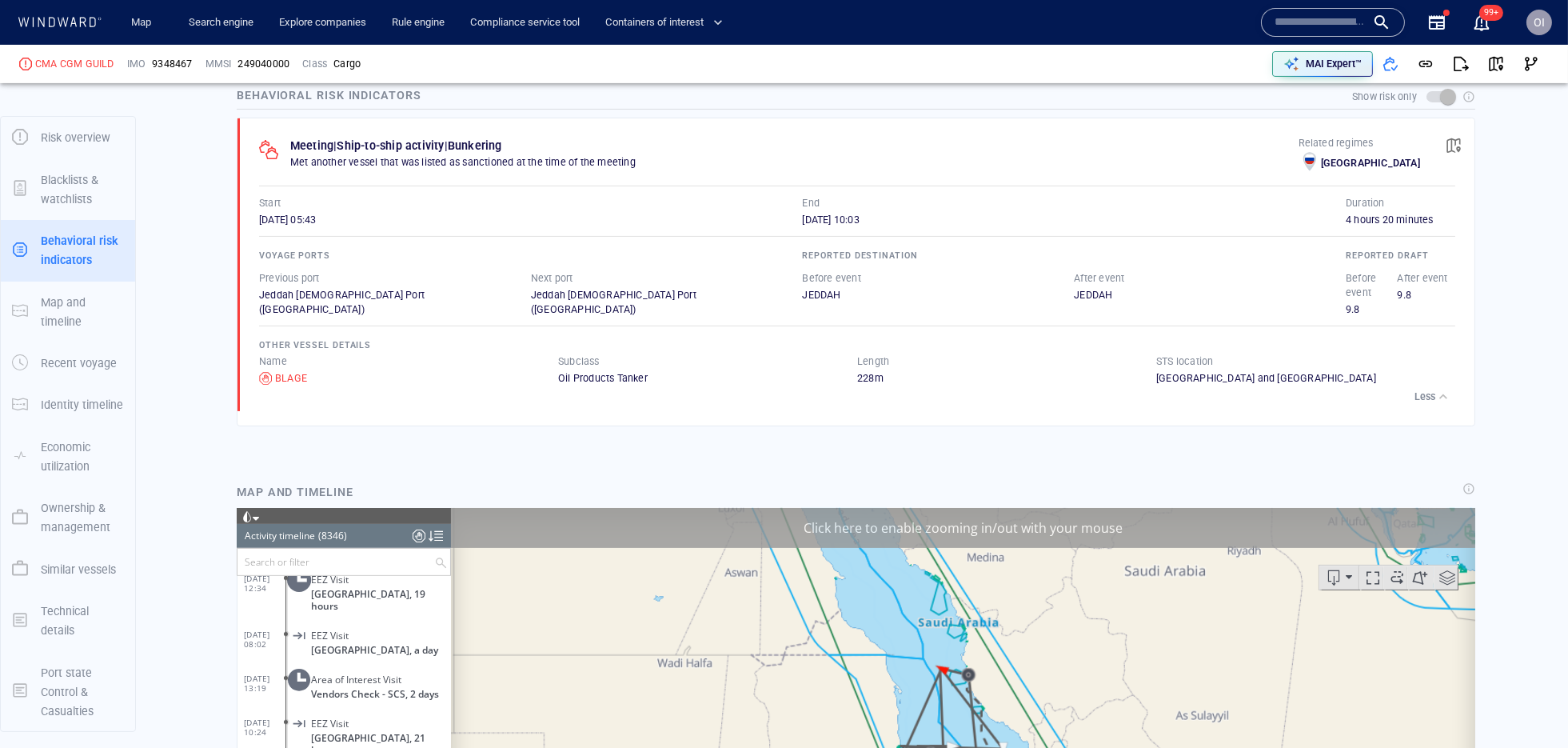
scroll to position [1063, 0]
